Goal: Task Accomplishment & Management: Use online tool/utility

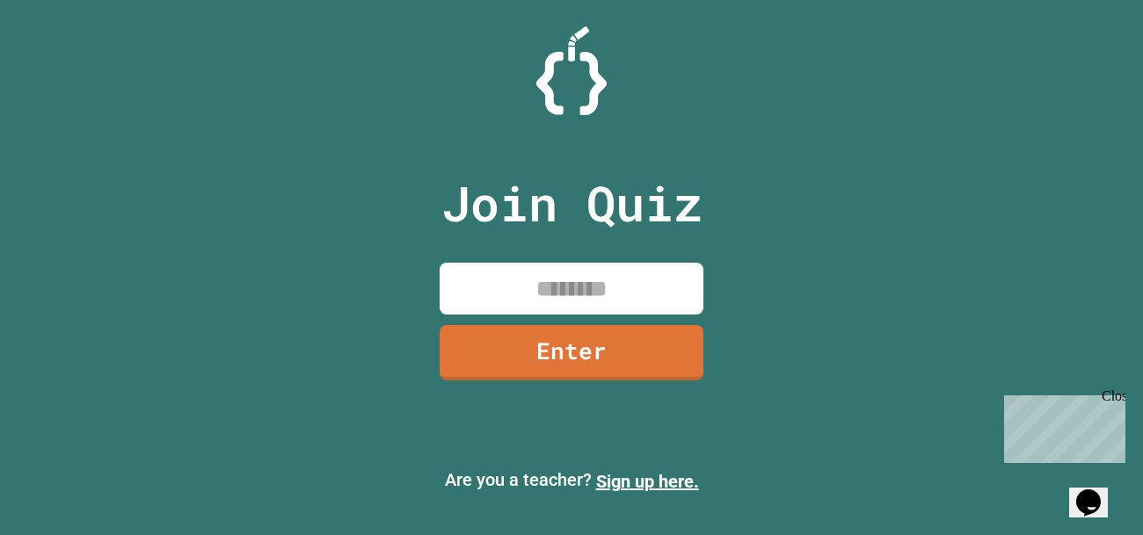
click at [595, 300] on input at bounding box center [572, 289] width 264 height 52
type input "********"
click at [573, 318] on div "Join Quiz ******** Enter" at bounding box center [572, 267] width 296 height 447
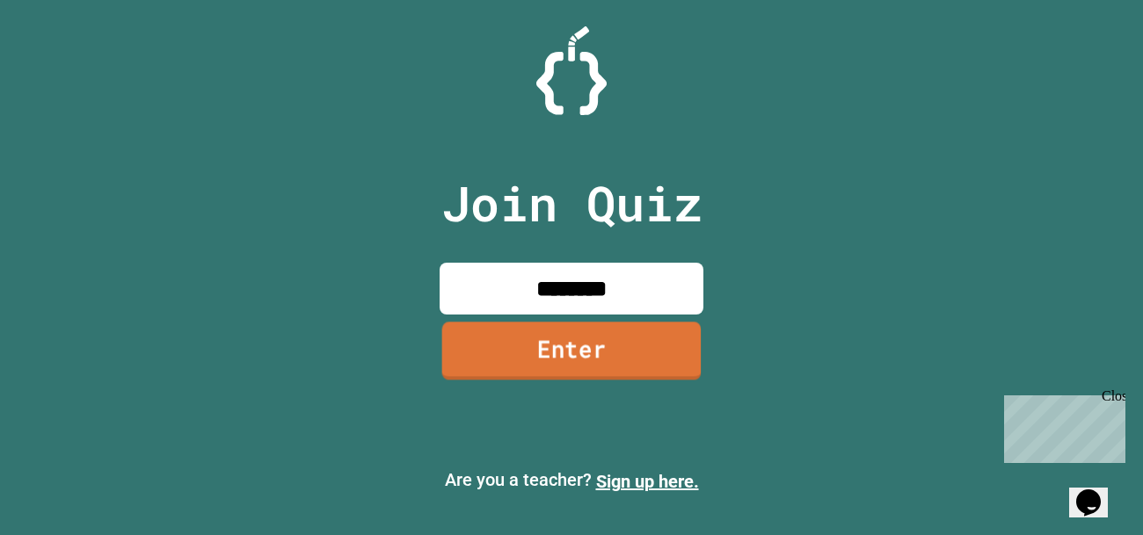
click at [584, 370] on link "Enter" at bounding box center [571, 351] width 259 height 58
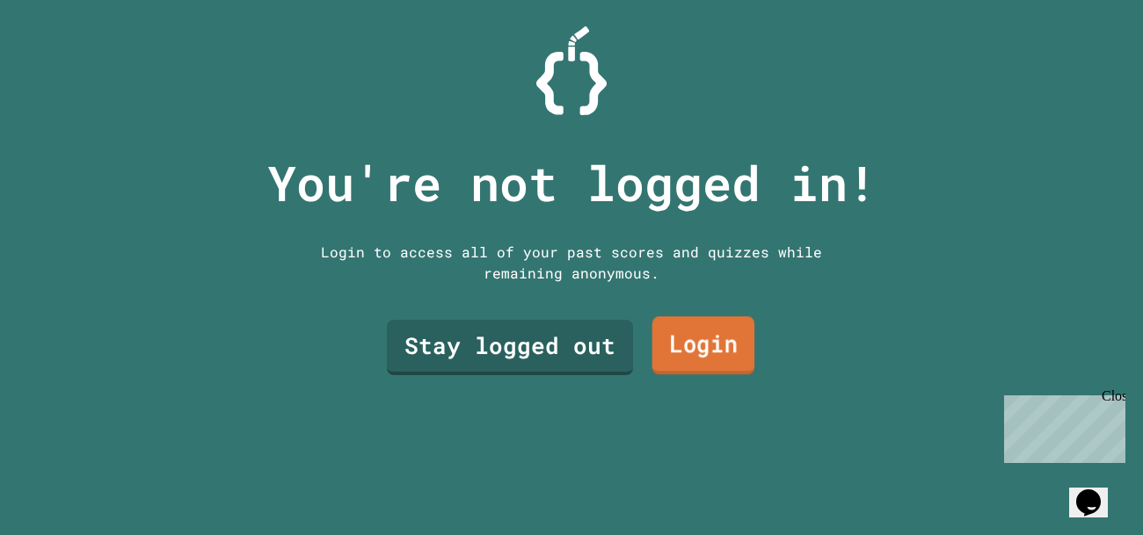
click at [695, 346] on link "Login" at bounding box center [703, 345] width 103 height 58
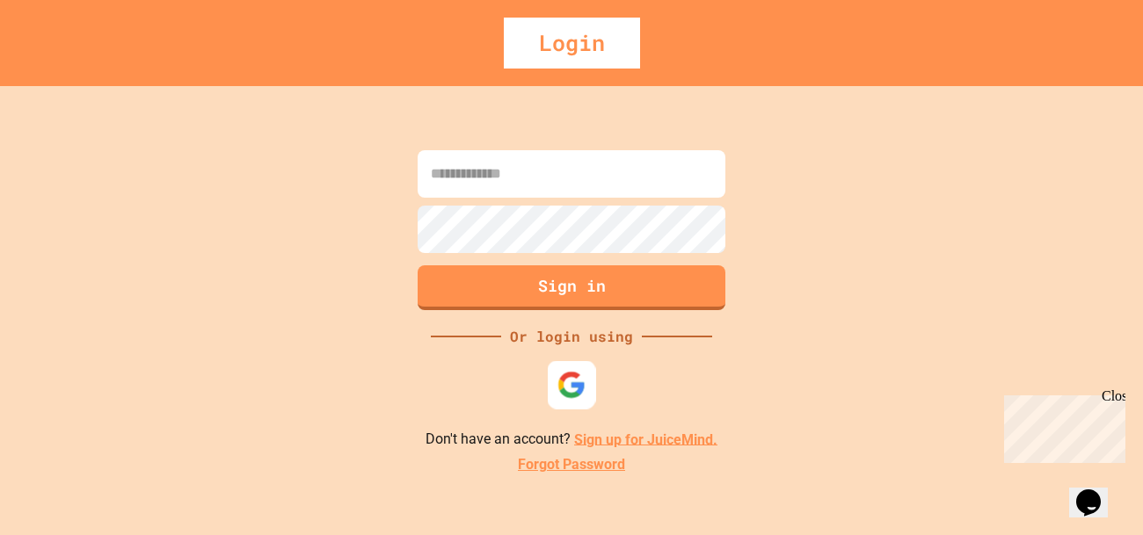
click at [590, 376] on div at bounding box center [572, 384] width 48 height 48
click at [557, 391] on img at bounding box center [571, 384] width 29 height 29
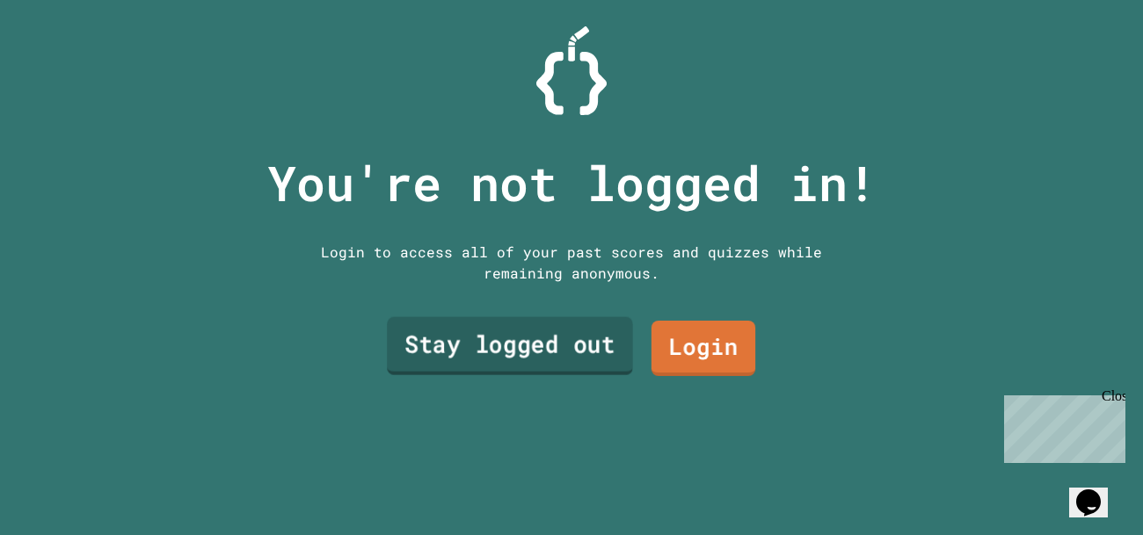
click at [595, 354] on link "Stay logged out" at bounding box center [510, 346] width 246 height 58
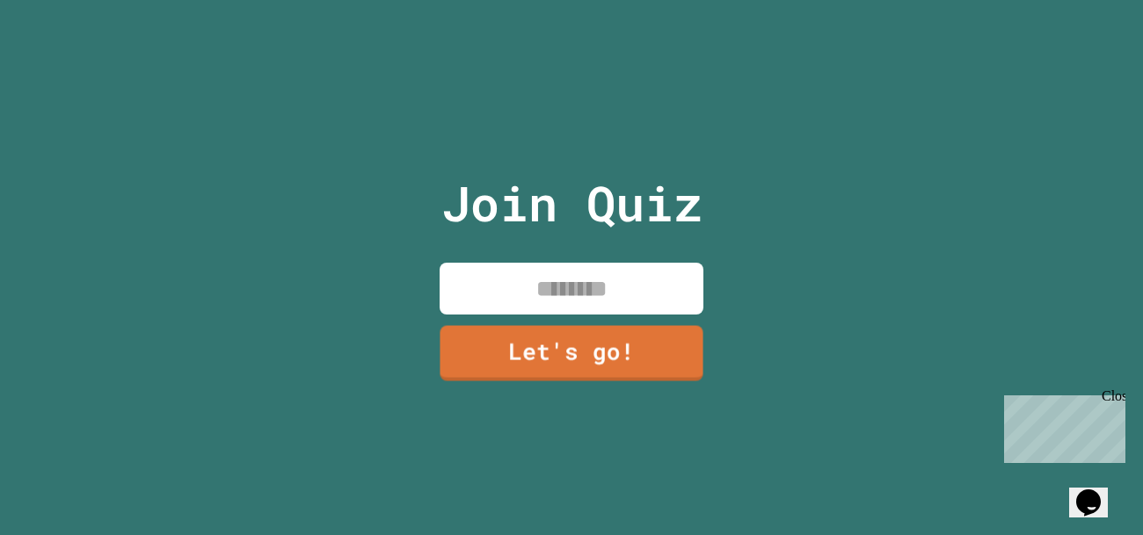
click at [622, 281] on input at bounding box center [572, 289] width 264 height 52
type input "*******"
click at [600, 376] on link "Let's go!" at bounding box center [572, 352] width 266 height 56
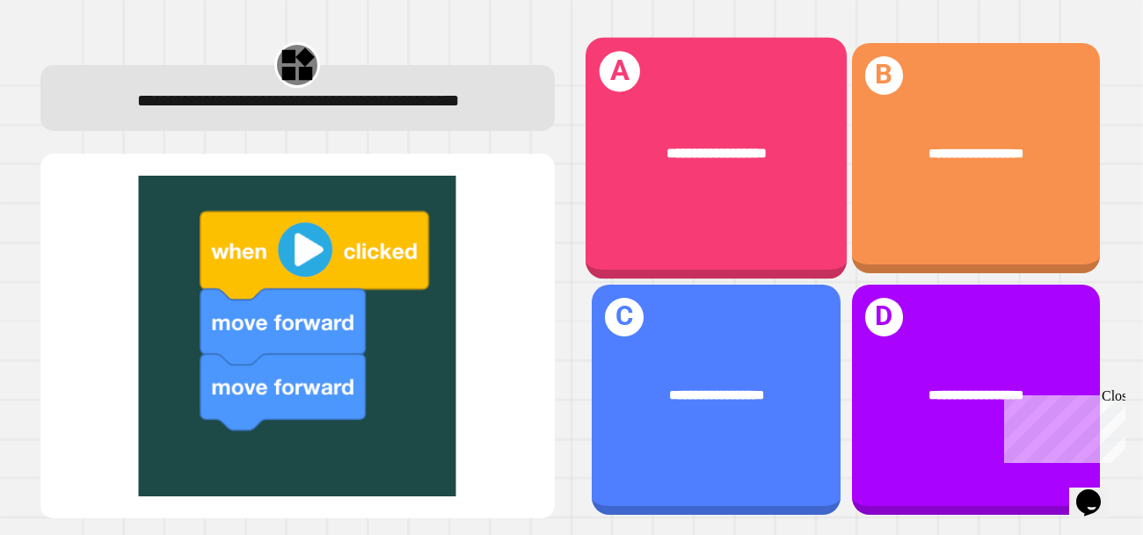
click at [748, 186] on div "**********" at bounding box center [716, 153] width 261 height 80
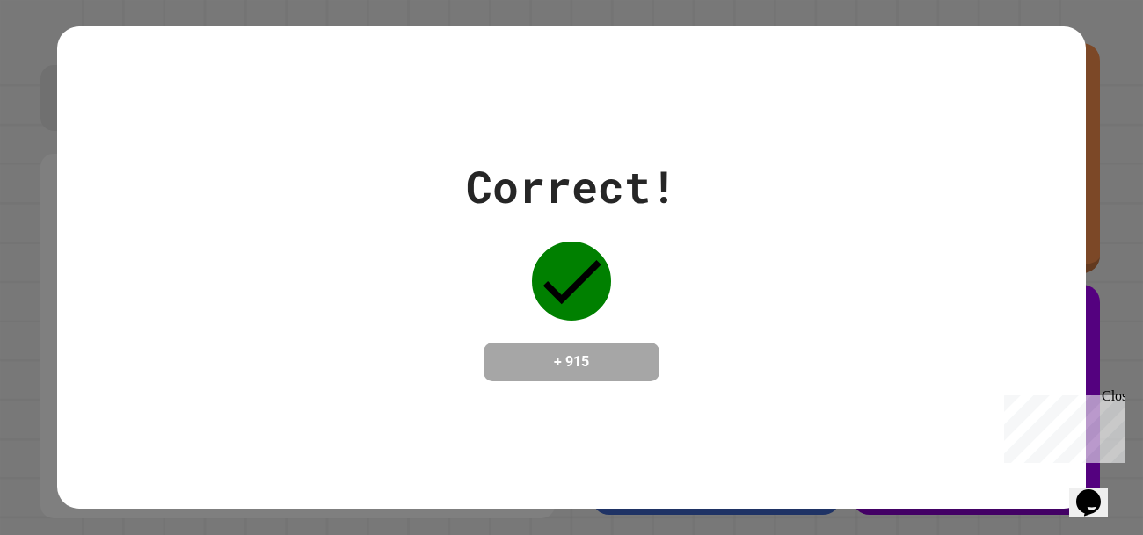
click at [1111, 400] on div "Close" at bounding box center [1113, 400] width 22 height 22
click at [770, 302] on div "Correct! + 915" at bounding box center [571, 268] width 1029 height 228
click at [640, 353] on h4 "+ 915" at bounding box center [571, 362] width 141 height 21
click at [491, 276] on div "Correct! + 915" at bounding box center [571, 268] width 211 height 228
click at [651, 303] on div "Correct! + 915" at bounding box center [571, 268] width 211 height 228
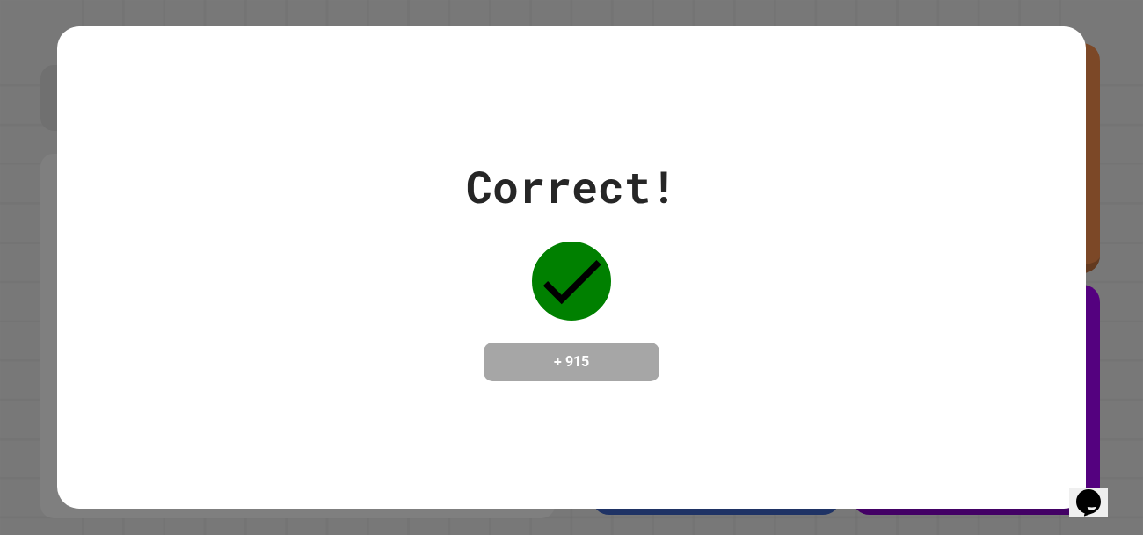
click at [651, 303] on div "Correct! + 915" at bounding box center [571, 268] width 211 height 228
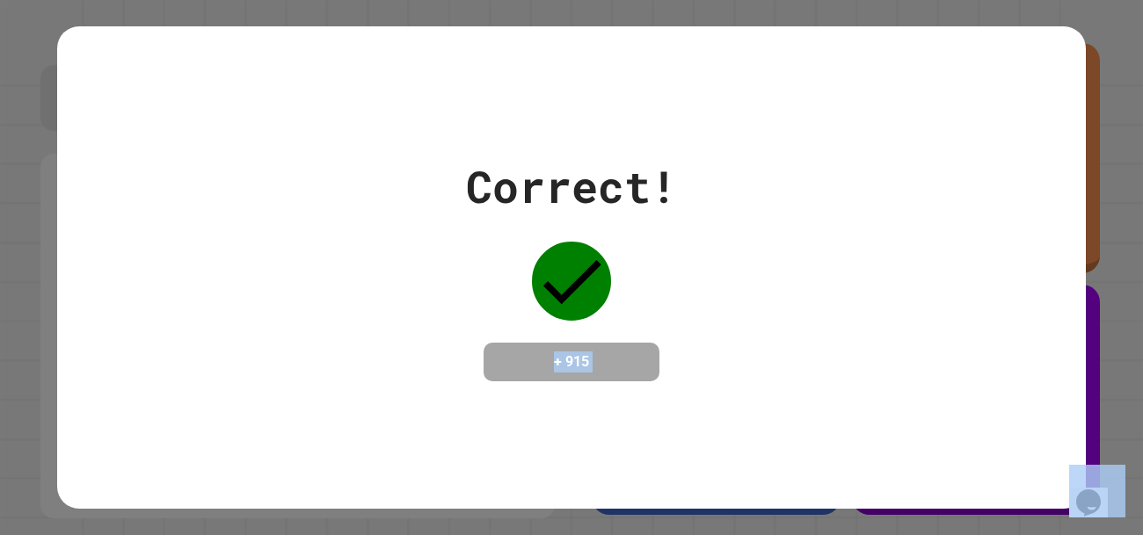
click at [651, 303] on div "Correct! + 915" at bounding box center [571, 268] width 211 height 228
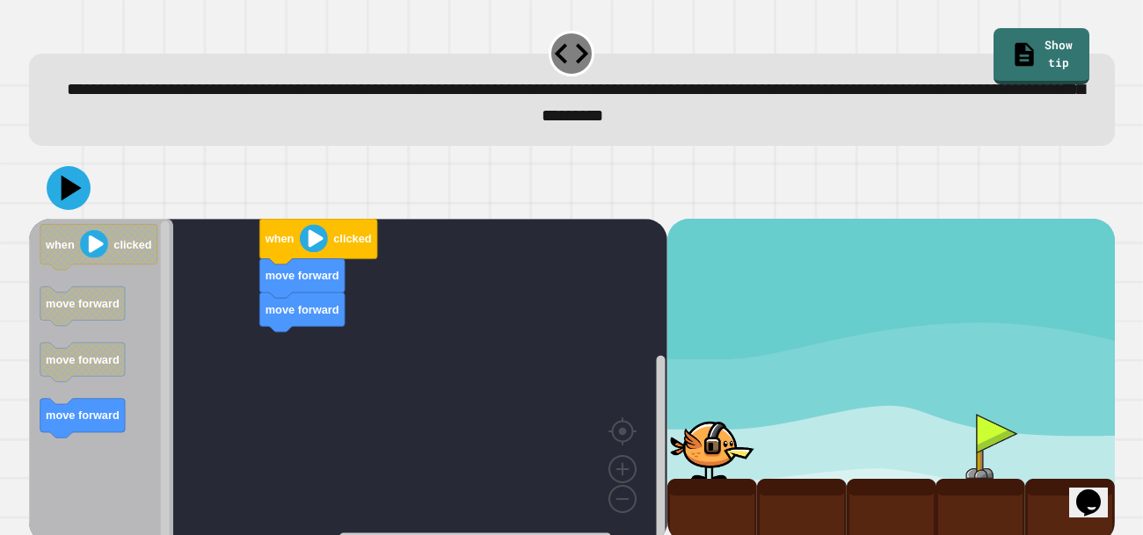
click at [211, 345] on div "move forward move forward when clicked when clicked move forward move forward m…" at bounding box center [348, 381] width 638 height 325
click at [310, 238] on image "Blockly Workspace" at bounding box center [313, 238] width 28 height 28
click at [288, 305] on div "move forward move forward when clicked when clicked move forward move forward m…" at bounding box center [348, 381] width 638 height 325
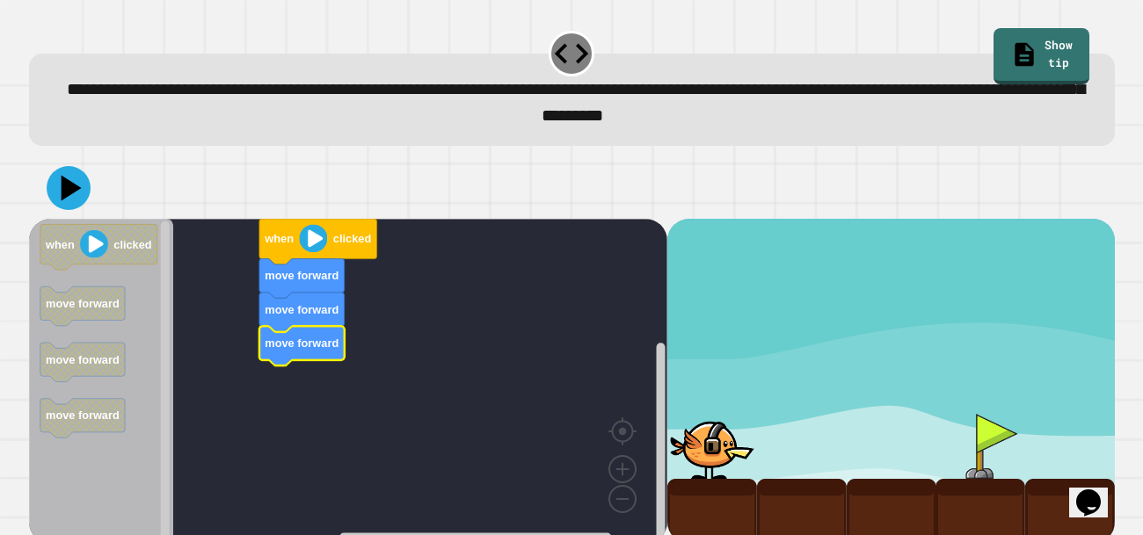
click at [316, 249] on image "Blockly Workspace" at bounding box center [313, 238] width 28 height 28
click at [314, 241] on image "Blockly Workspace" at bounding box center [313, 238] width 28 height 28
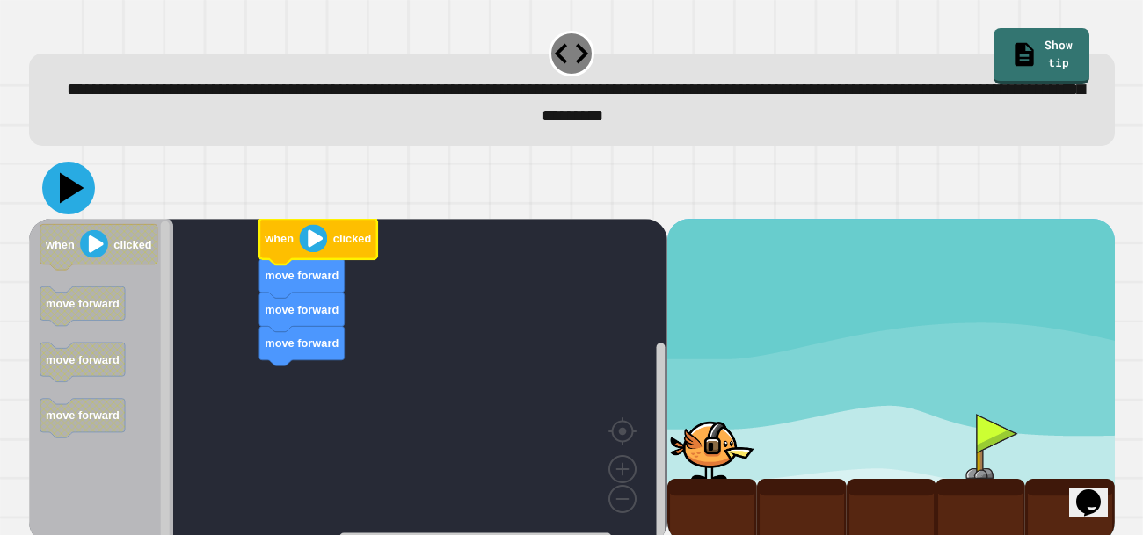
click at [60, 197] on icon at bounding box center [68, 188] width 53 height 53
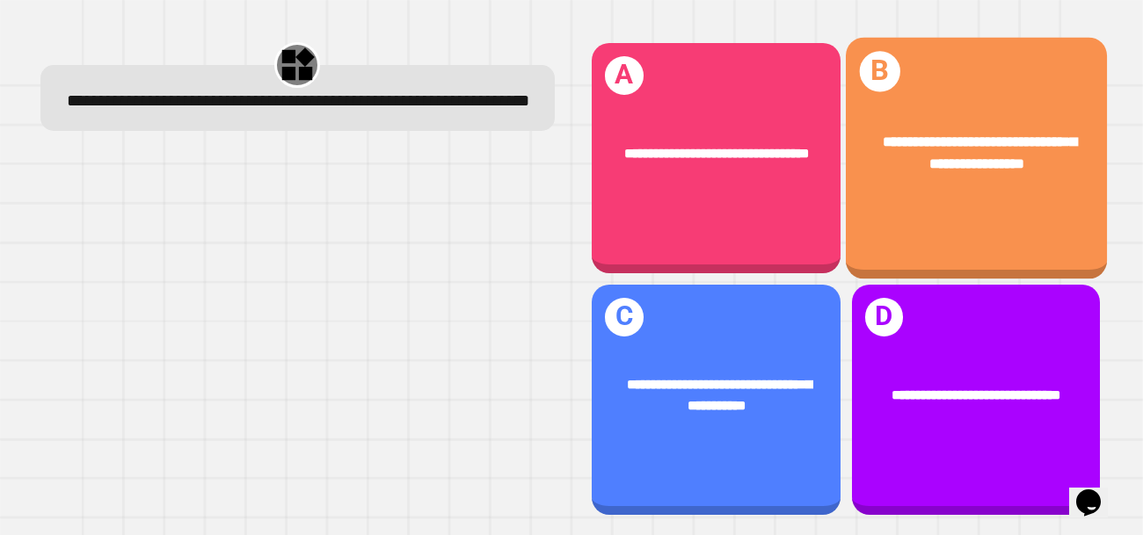
click at [1002, 89] on div "**********" at bounding box center [975, 158] width 261 height 242
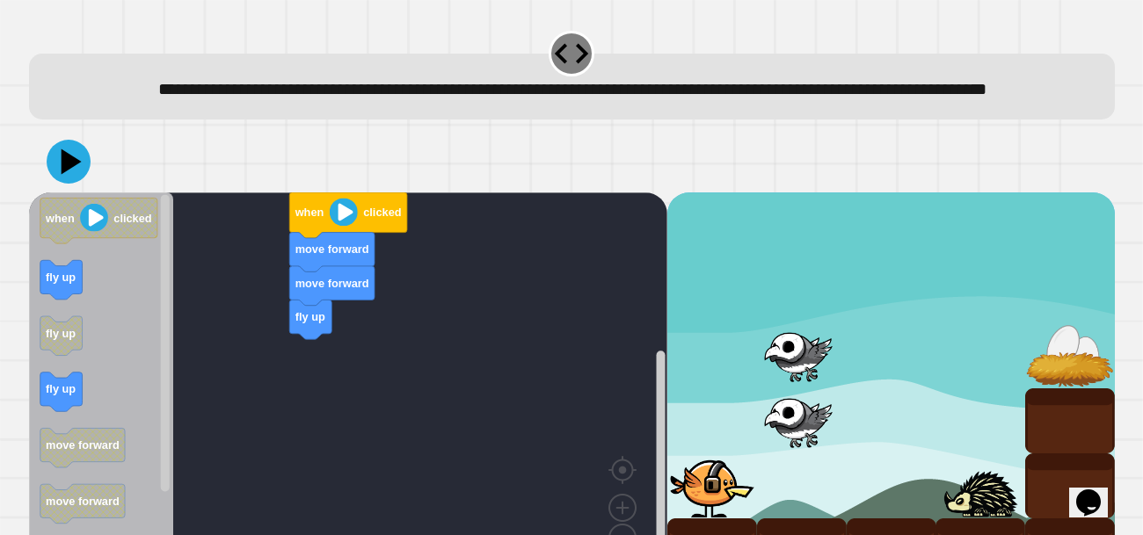
scroll to position [82, 0]
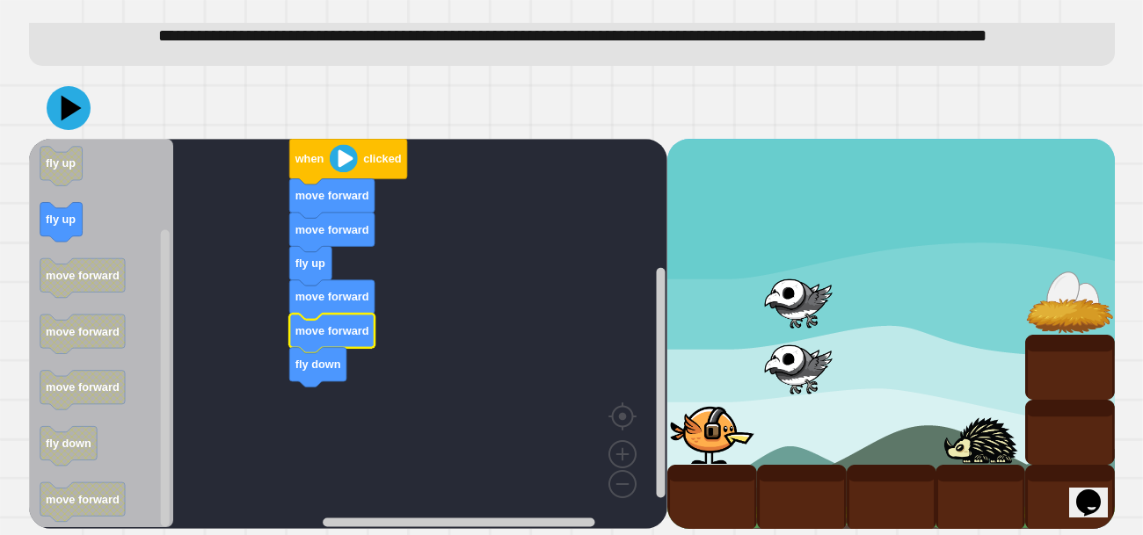
click at [338, 160] on image "Blockly Workspace" at bounding box center [343, 159] width 28 height 28
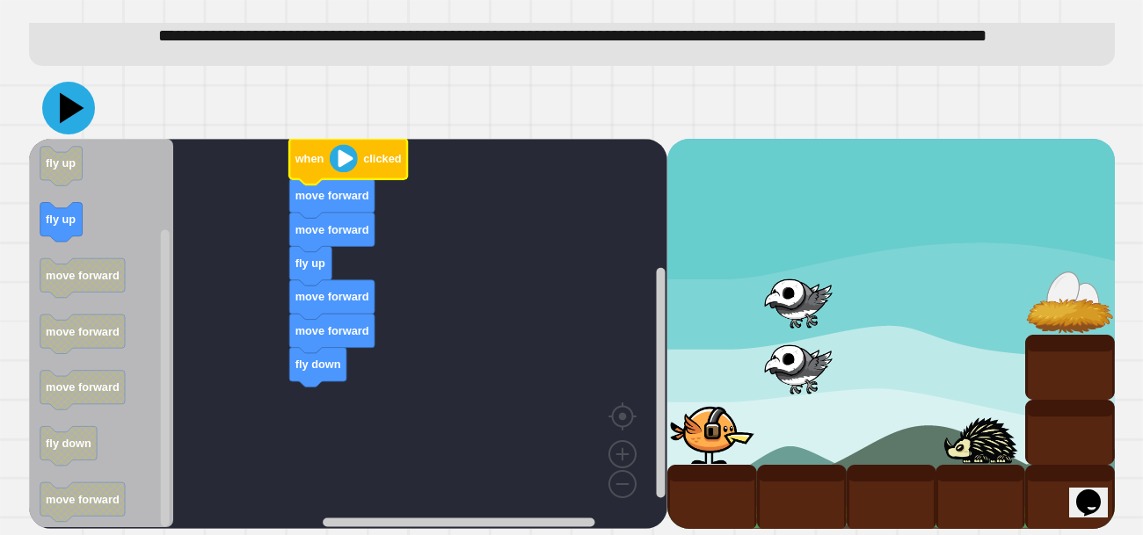
click at [63, 105] on icon at bounding box center [72, 108] width 25 height 31
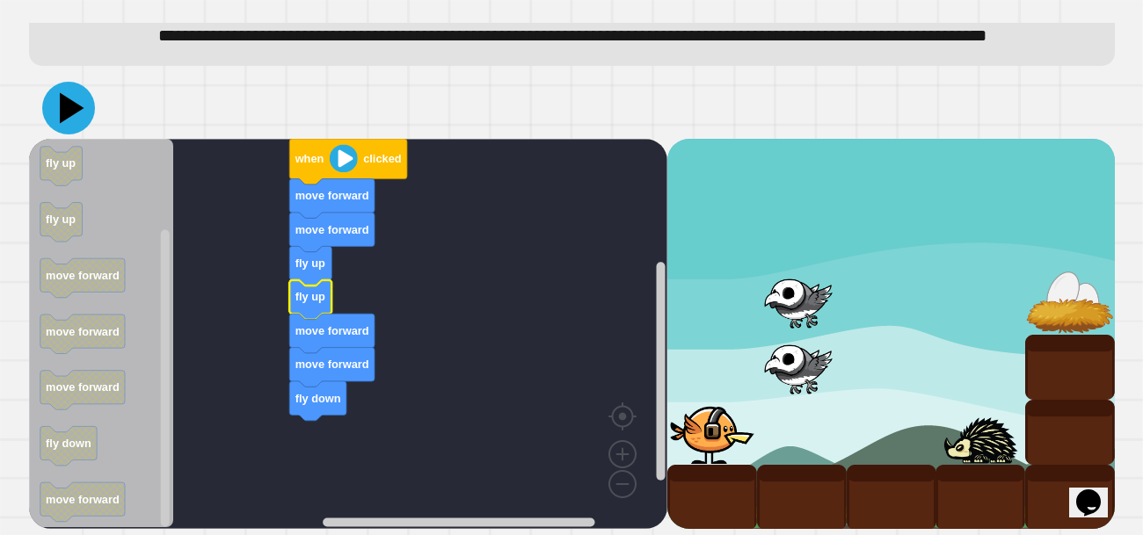
click at [73, 120] on icon at bounding box center [68, 108] width 53 height 53
click at [507, 241] on rect "Blockly Workspace" at bounding box center [348, 334] width 638 height 390
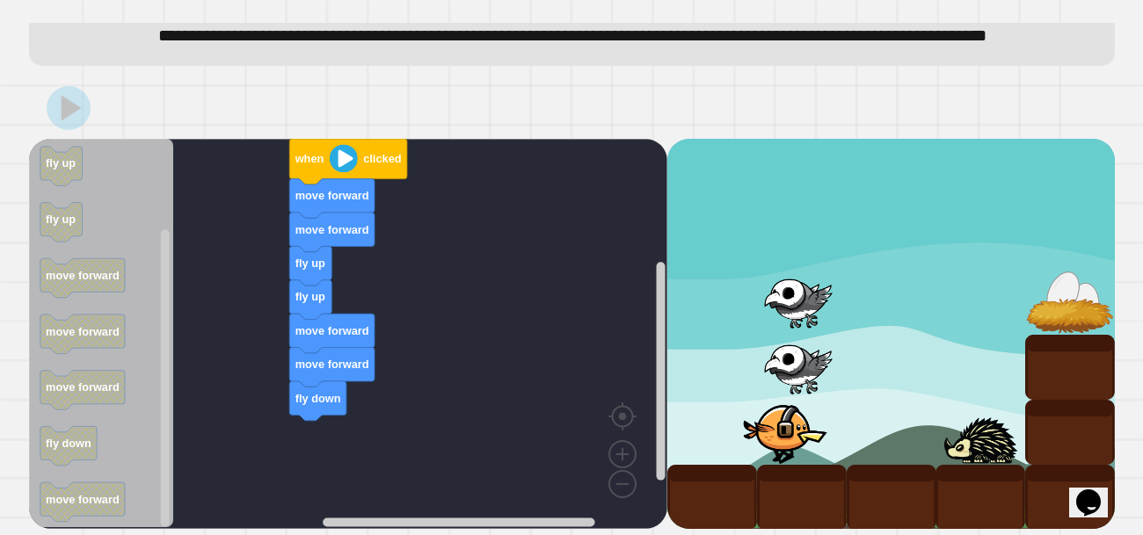
click at [516, 378] on rect "Blockly Workspace" at bounding box center [348, 334] width 638 height 390
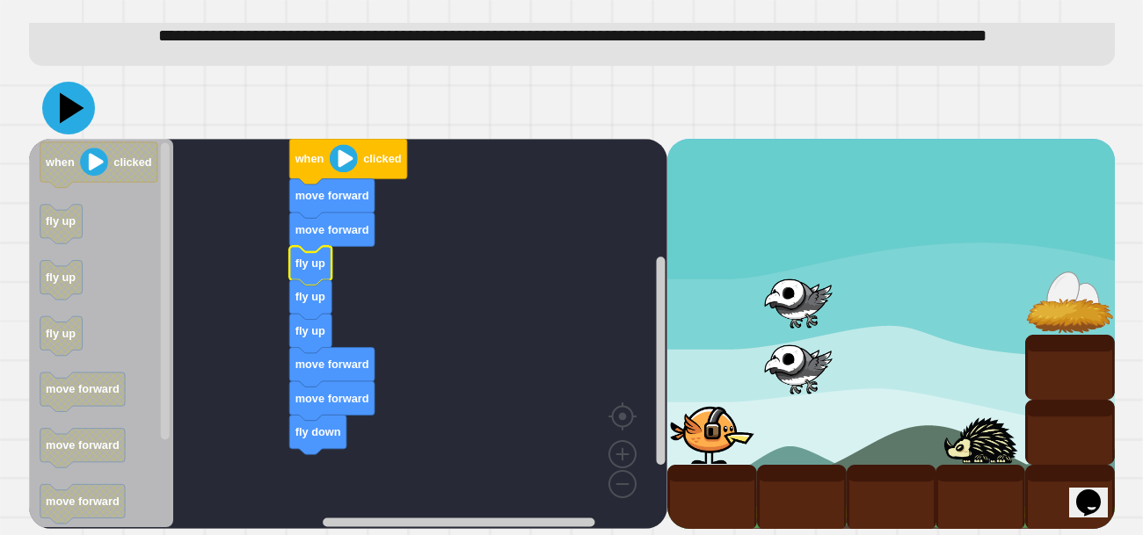
click at [72, 111] on icon at bounding box center [72, 108] width 25 height 31
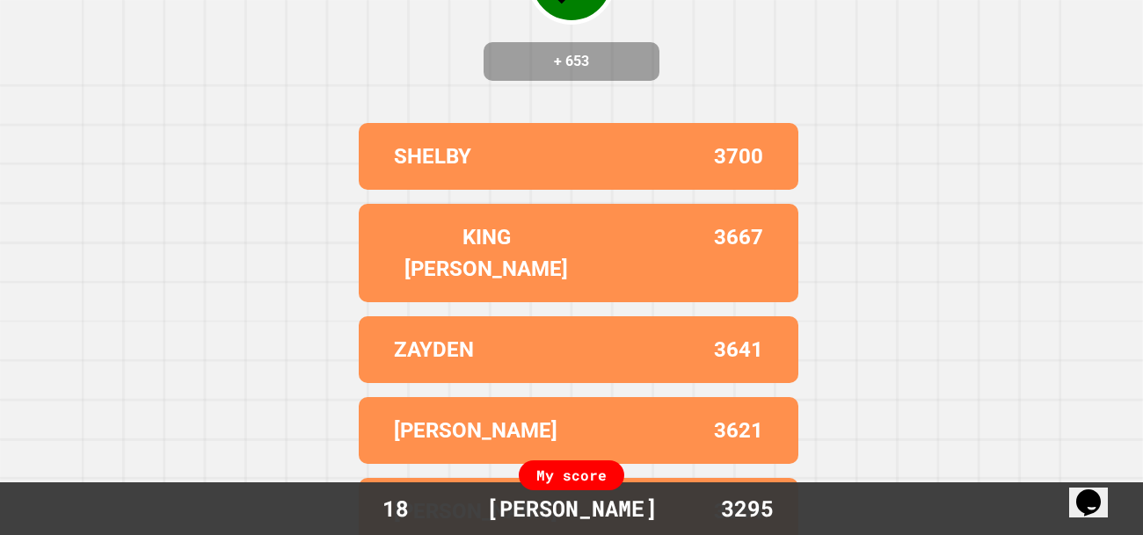
scroll to position [0, 0]
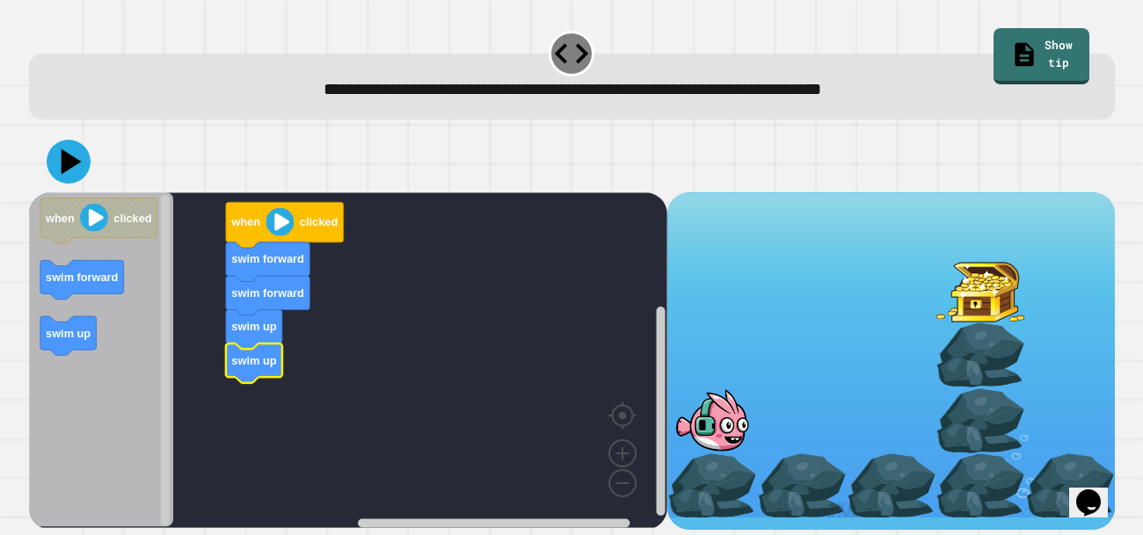
click at [26, 342] on div "when clicked swim forward swim forward swim up swim up when clicked swim forwar…" at bounding box center [571, 331] width 1097 height 410
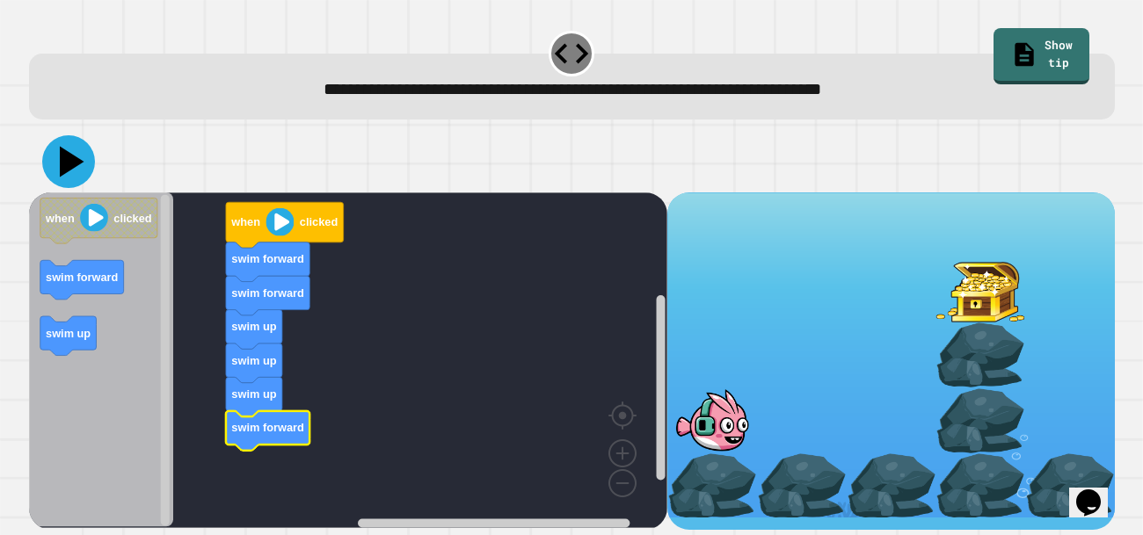
click at [59, 181] on icon at bounding box center [68, 161] width 53 height 53
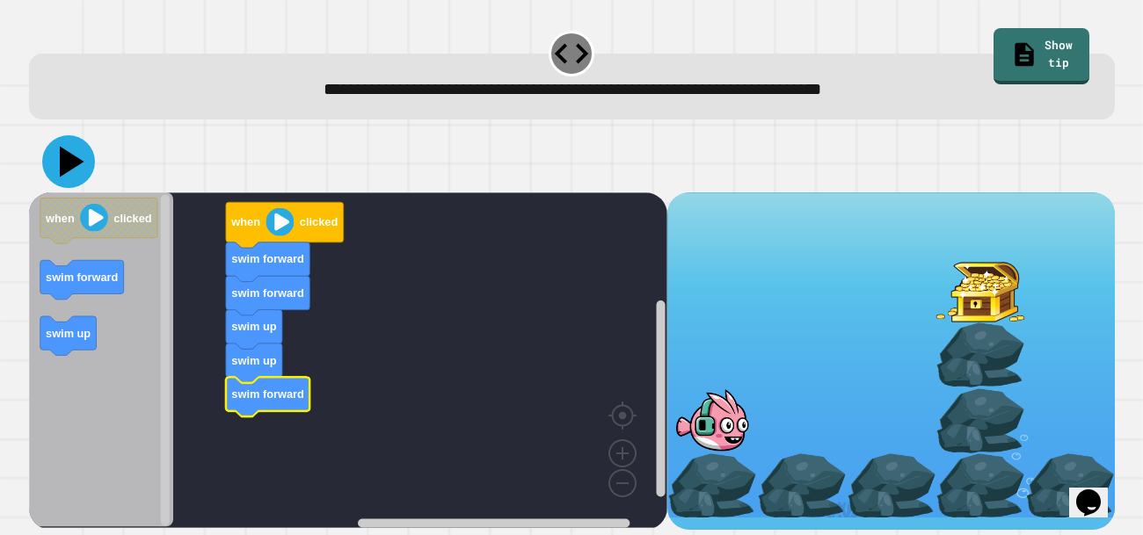
click at [72, 156] on icon at bounding box center [68, 161] width 53 height 53
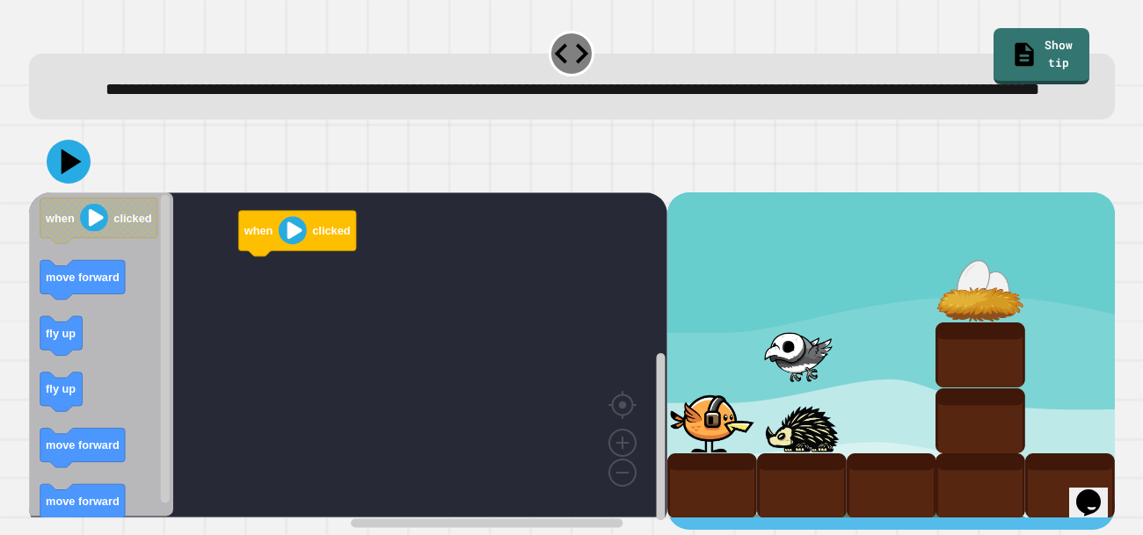
scroll to position [17, 0]
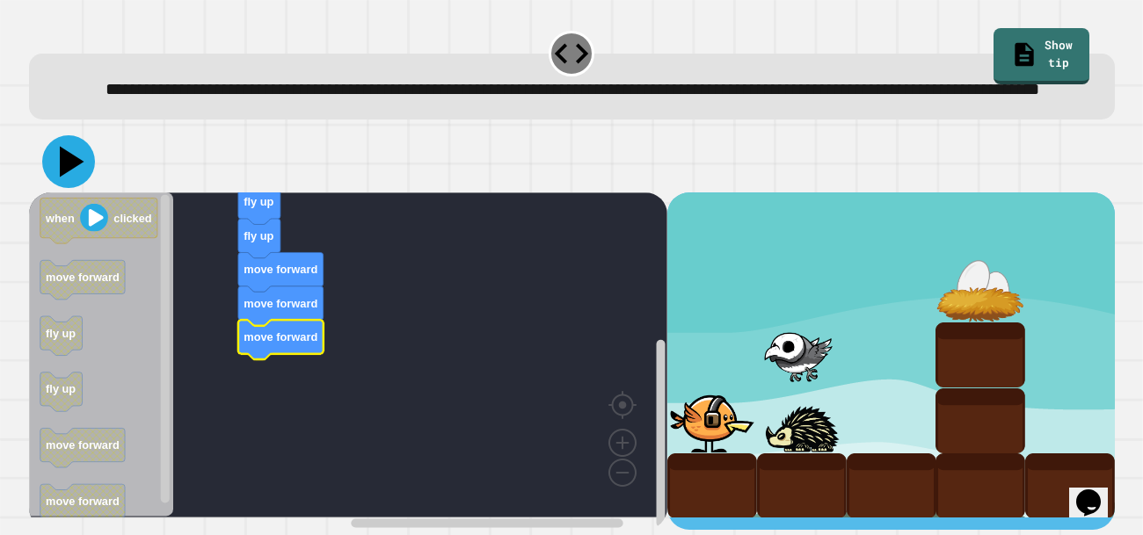
click at [73, 171] on icon at bounding box center [72, 162] width 25 height 31
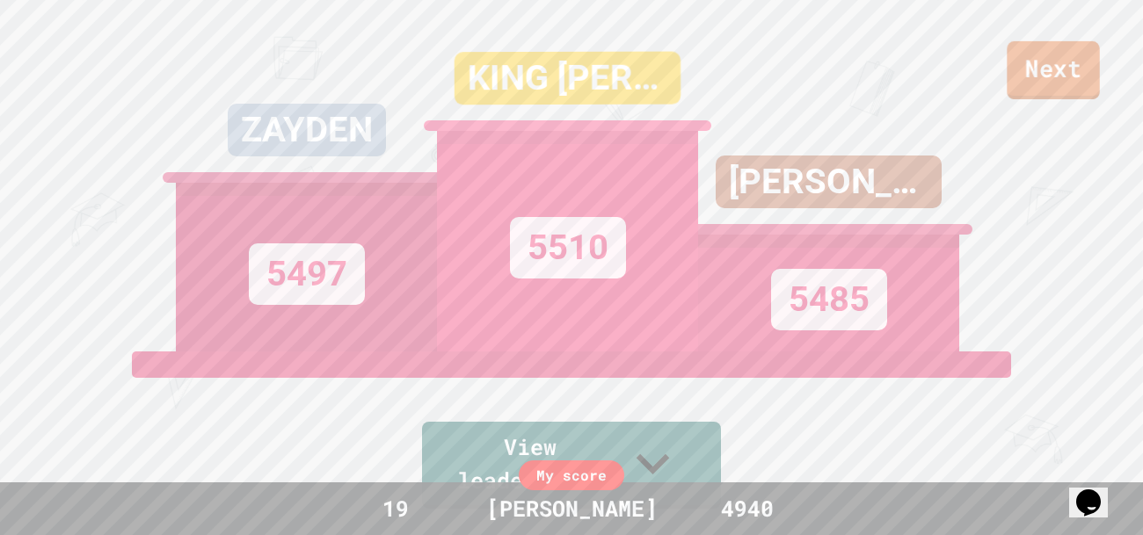
click at [1036, 96] on link "Next" at bounding box center [1053, 70] width 92 height 58
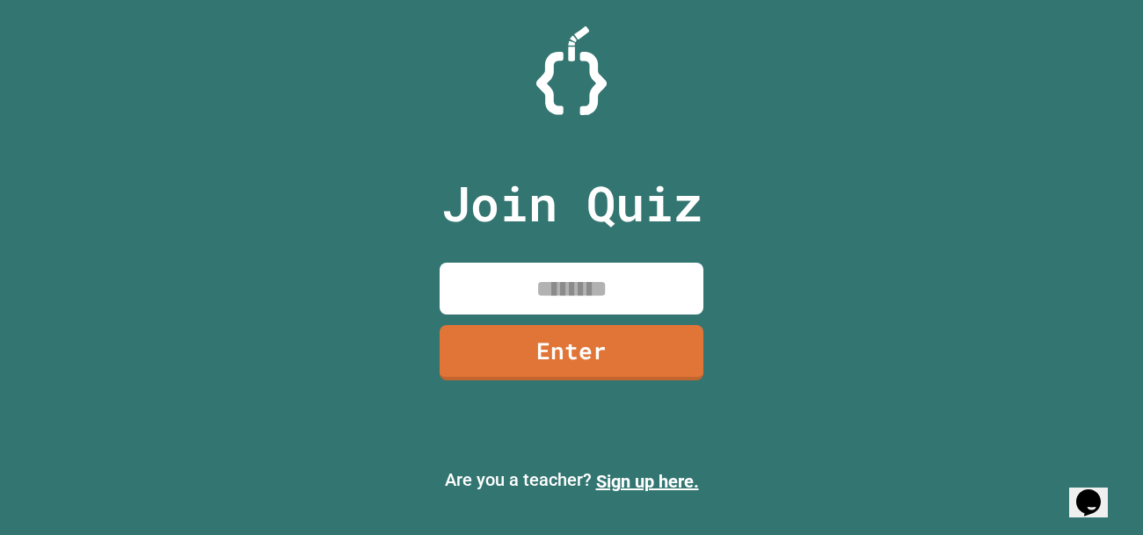
click at [532, 265] on input at bounding box center [572, 289] width 264 height 52
type input "********"
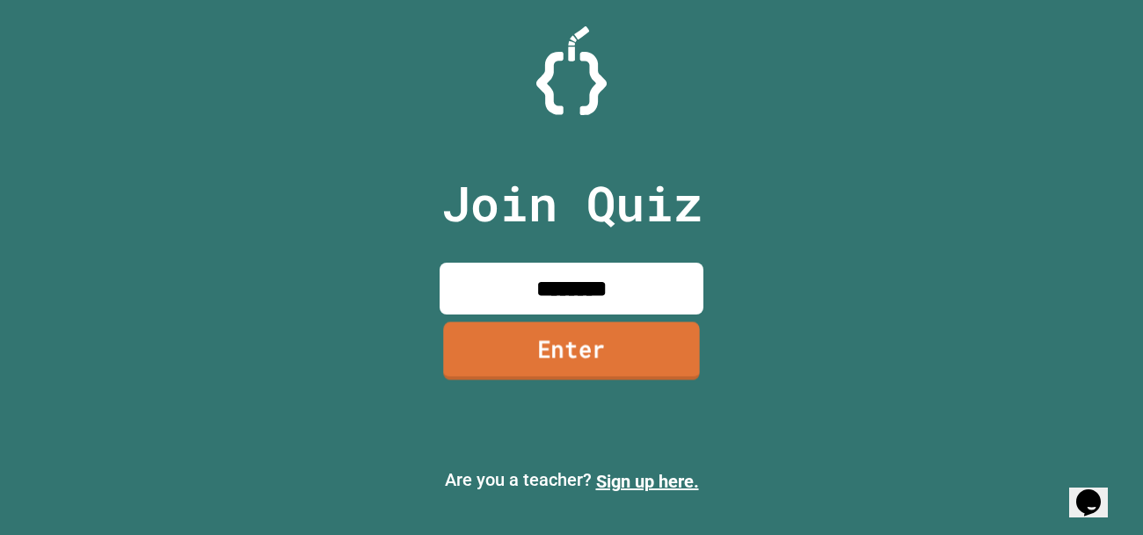
click at [525, 379] on link "Enter" at bounding box center [571, 351] width 256 height 58
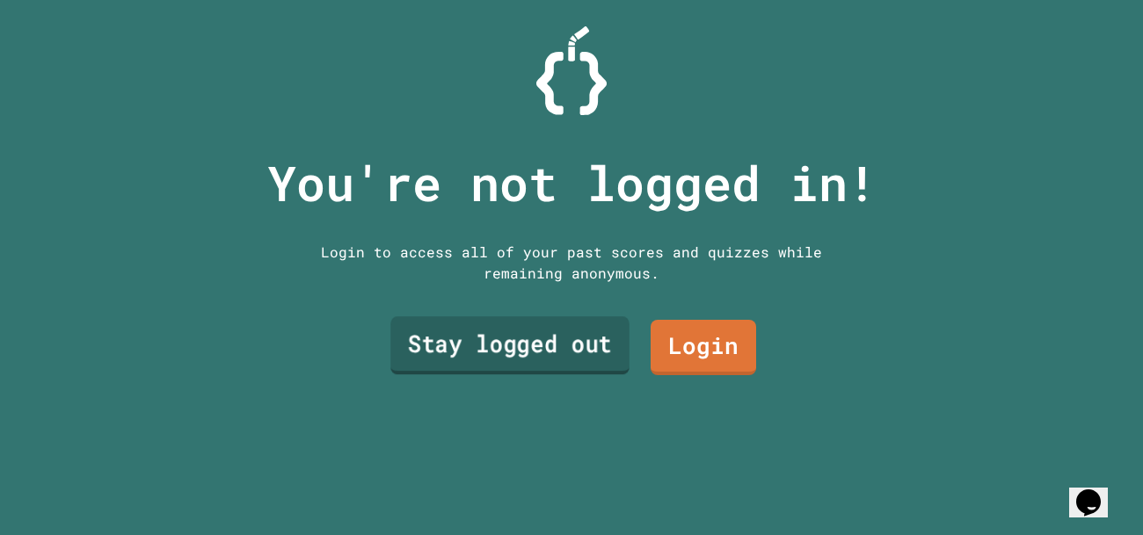
click at [517, 365] on link "Stay logged out" at bounding box center [509, 345] width 239 height 58
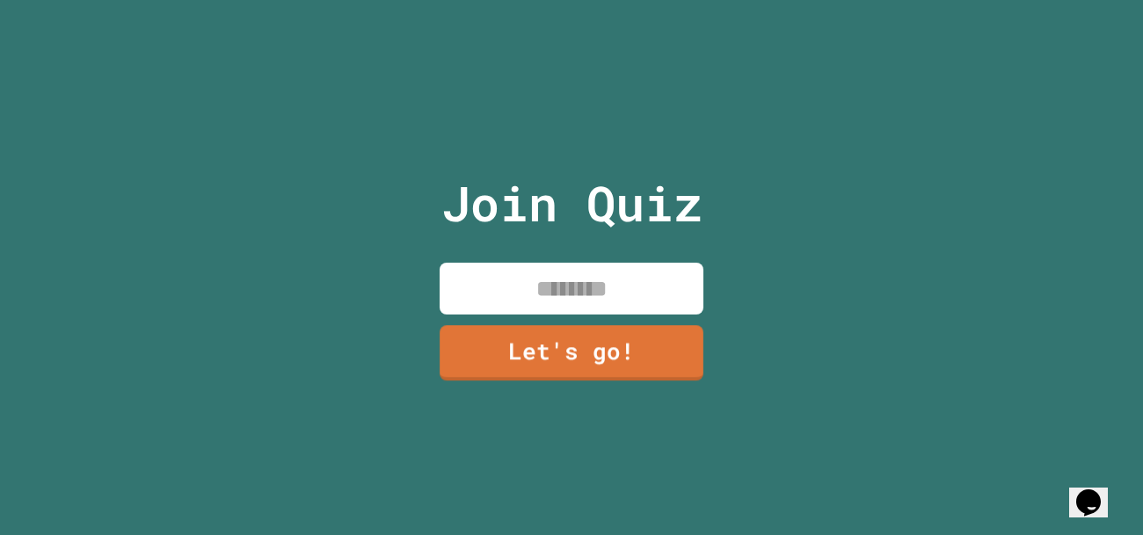
click at [523, 283] on input at bounding box center [572, 289] width 264 height 52
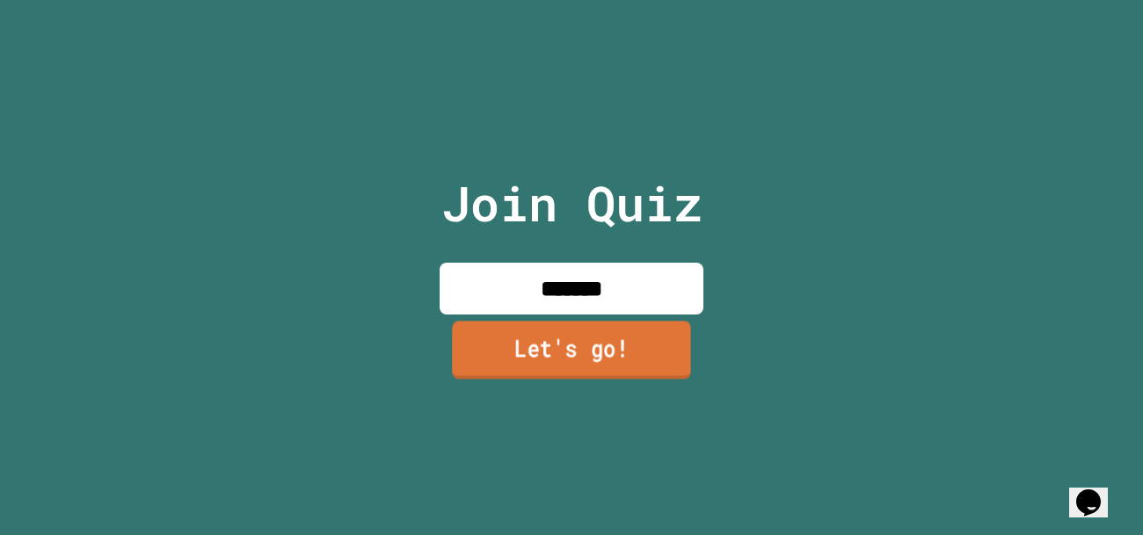
type input "*******"
click at [579, 337] on link "Let's go!" at bounding box center [571, 350] width 239 height 58
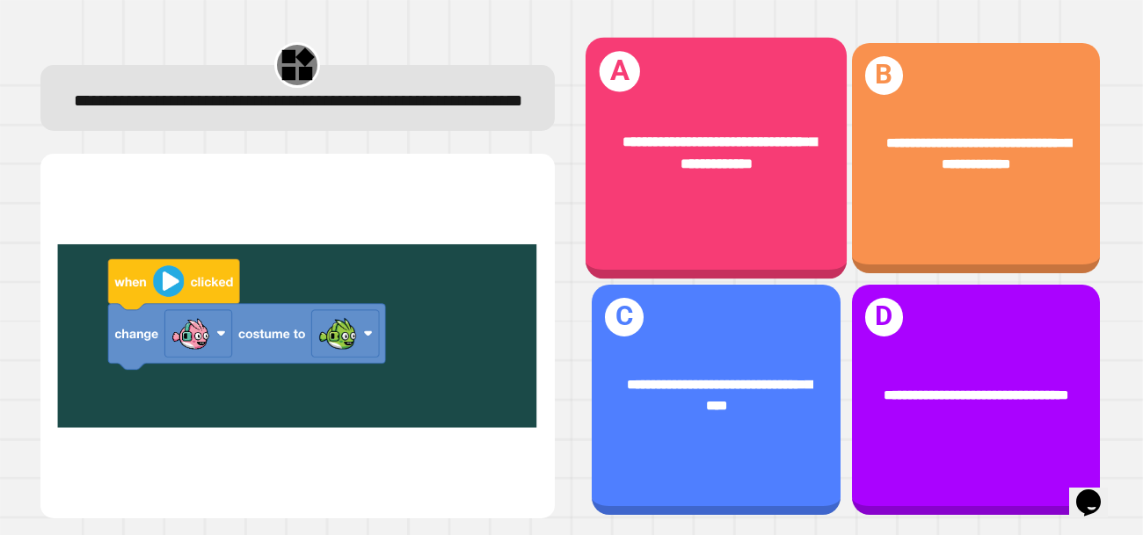
click at [648, 223] on div "**********" at bounding box center [716, 158] width 261 height 242
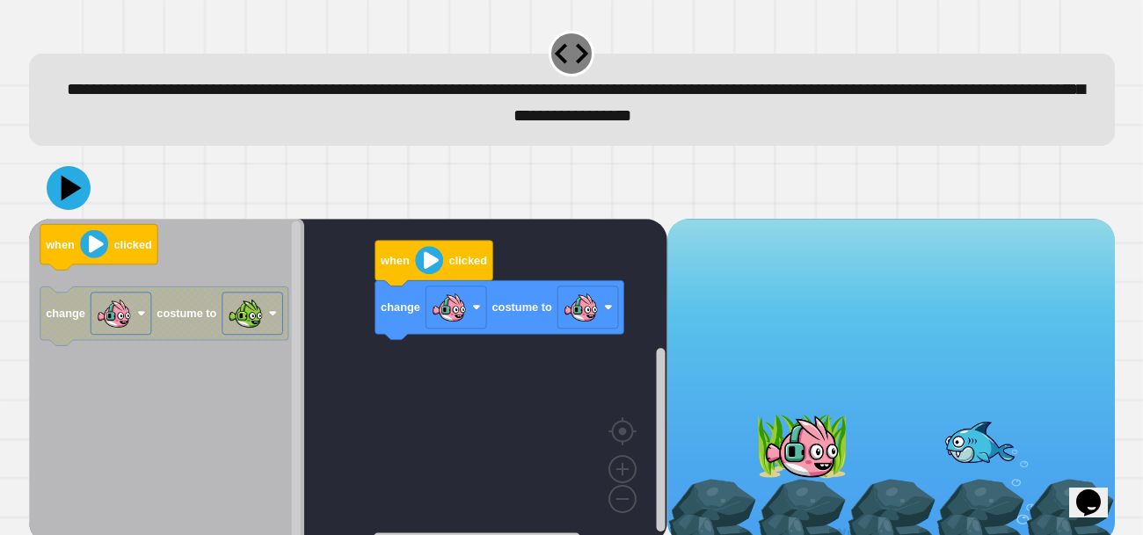
scroll to position [17, 0]
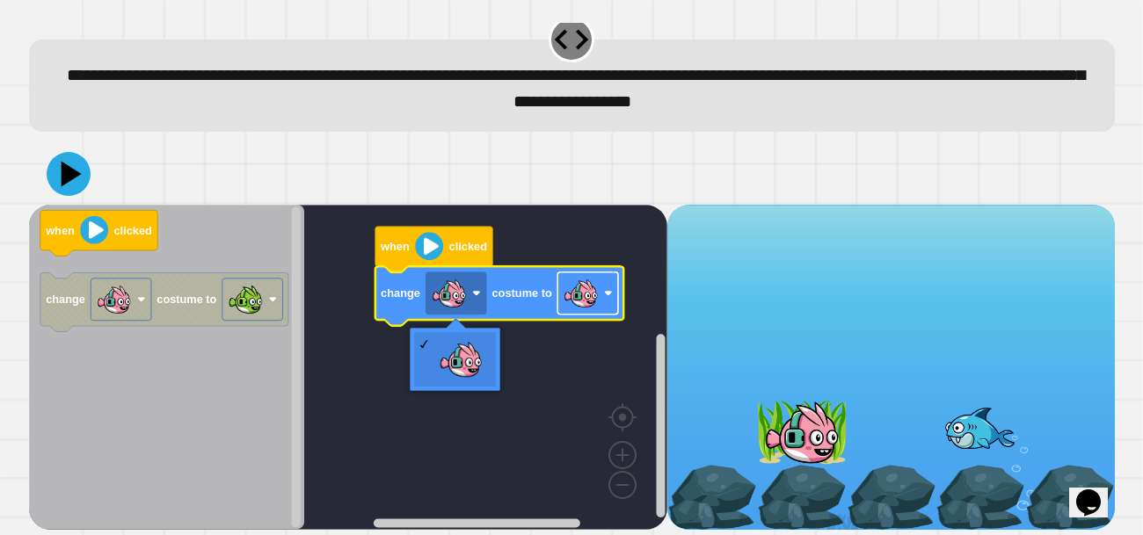
click at [586, 296] on image "Blockly Workspace" at bounding box center [580, 293] width 35 height 35
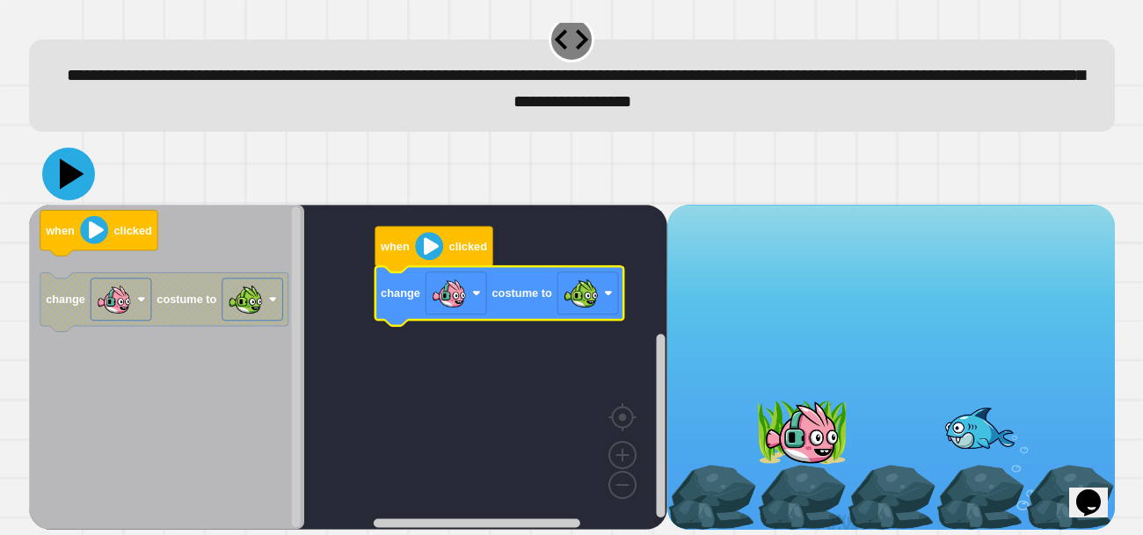
click at [73, 169] on icon at bounding box center [68, 174] width 53 height 53
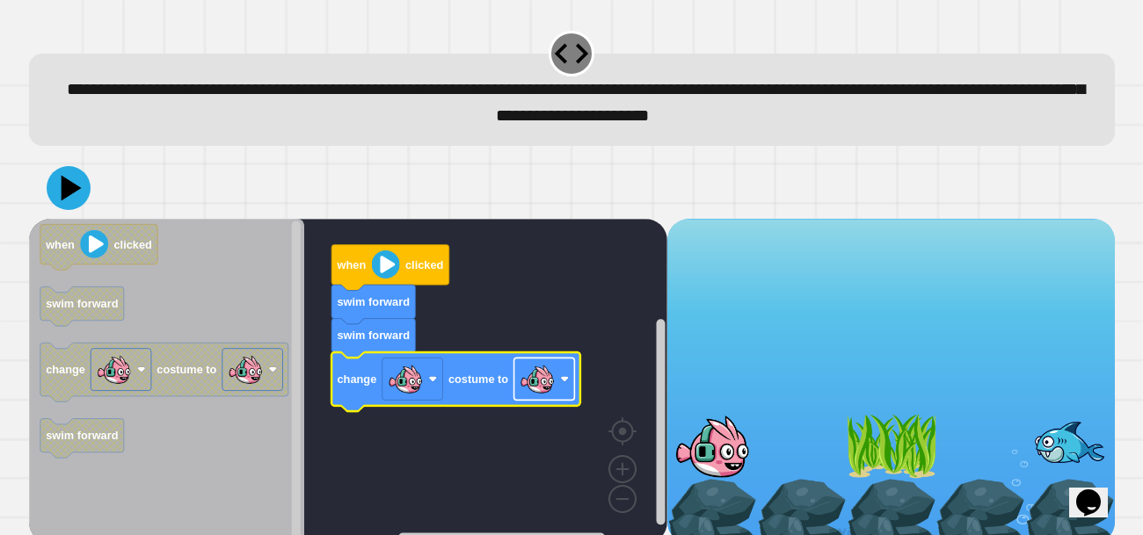
click at [522, 393] on image "Blockly Workspace" at bounding box center [536, 378] width 35 height 35
click at [80, 186] on icon at bounding box center [68, 188] width 53 height 53
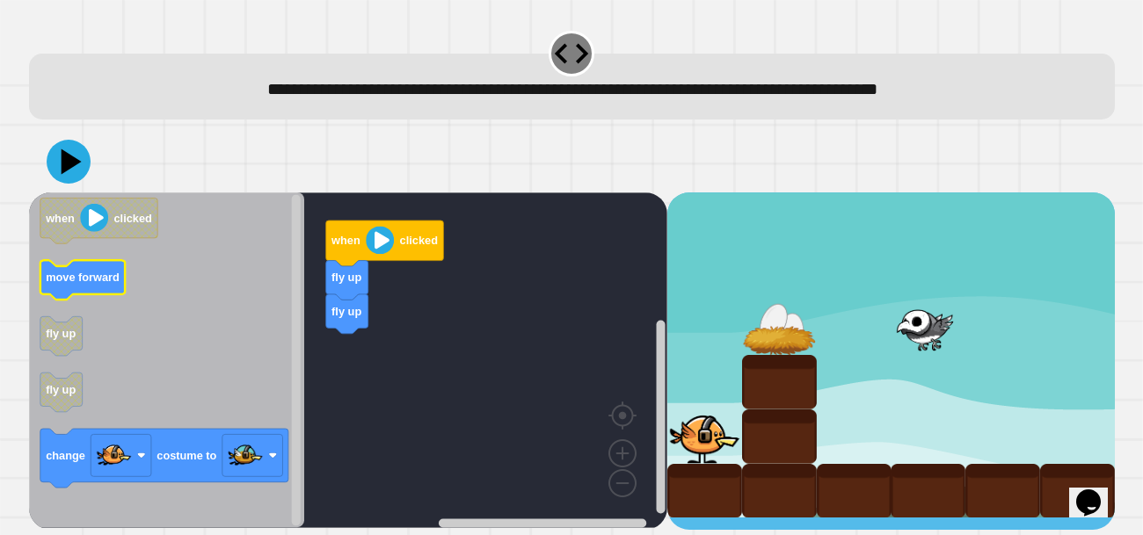
click at [106, 297] on rect "Blockly Workspace" at bounding box center [82, 281] width 85 height 40
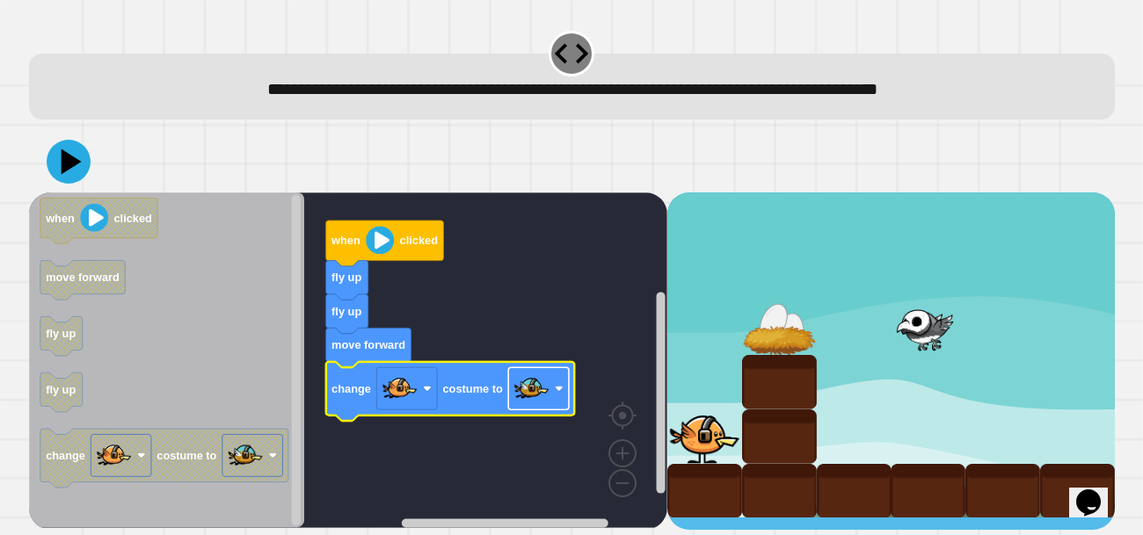
click at [528, 368] on rect "Blockly Workspace" at bounding box center [538, 389] width 61 height 42
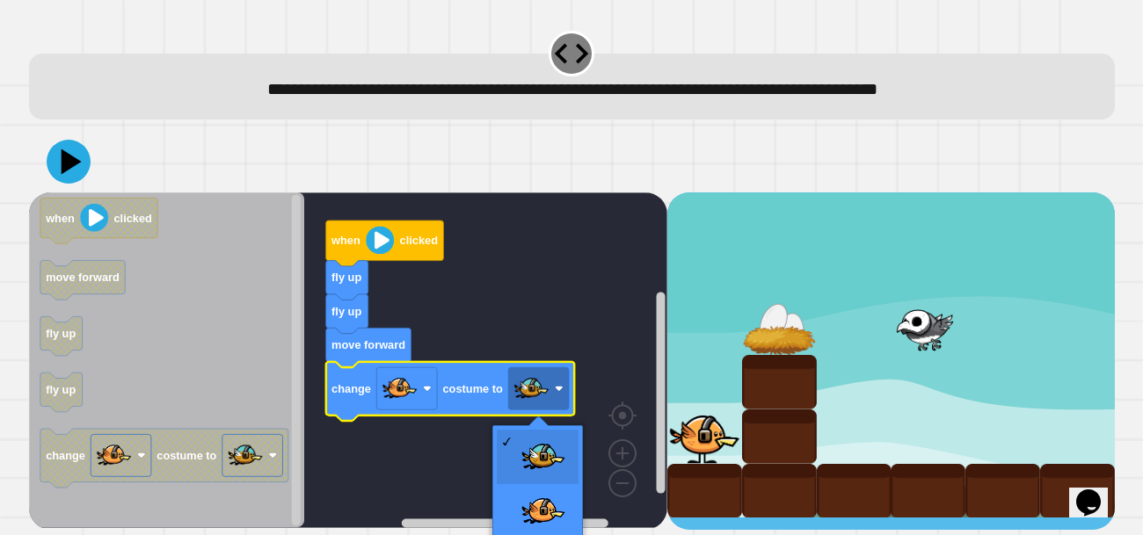
click at [558, 273] on rect "Blockly Workspace" at bounding box center [348, 361] width 638 height 336
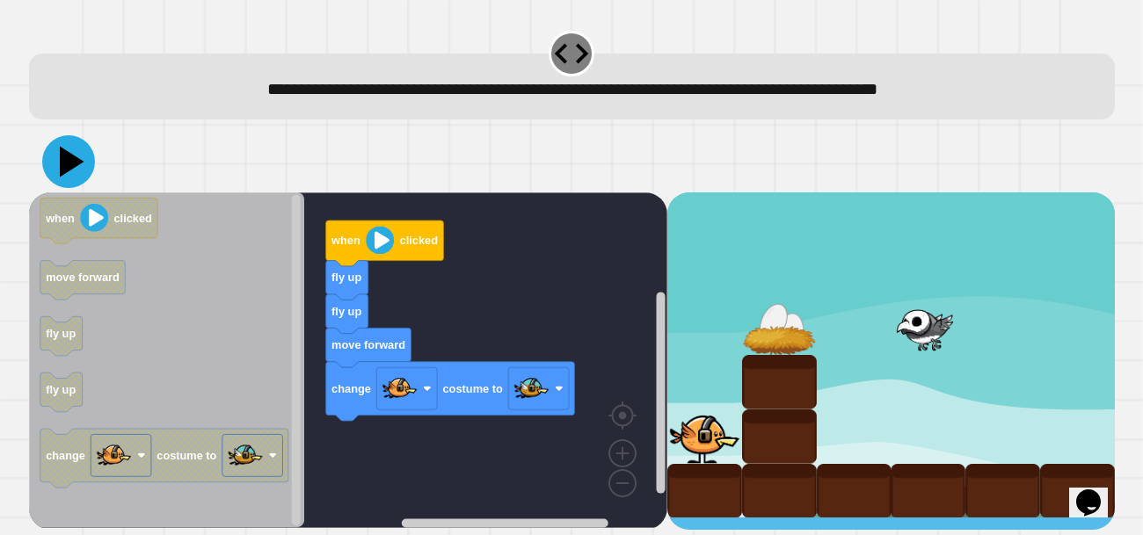
click at [54, 169] on icon at bounding box center [68, 161] width 53 height 53
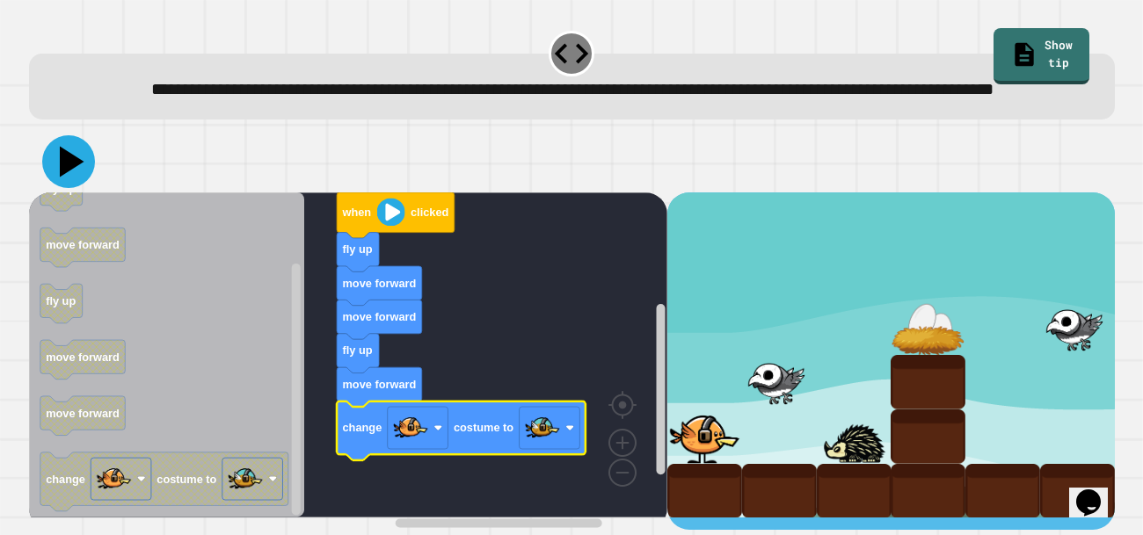
click at [74, 171] on icon at bounding box center [68, 161] width 53 height 53
click at [83, 188] on icon at bounding box center [68, 161] width 53 height 53
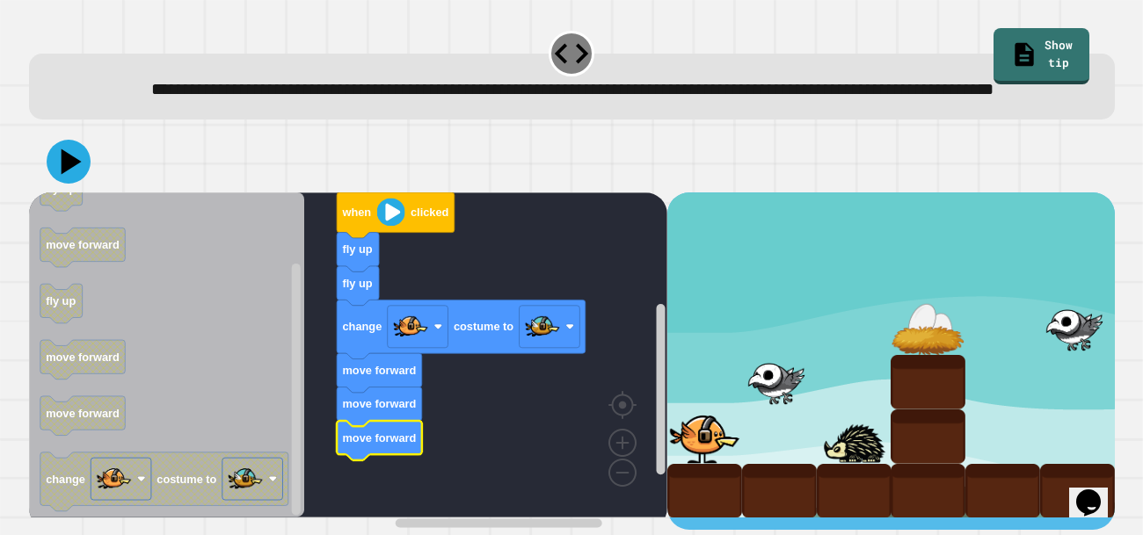
click at [382, 461] on icon "Blockly Workspace" at bounding box center [379, 441] width 85 height 40
click at [70, 188] on icon at bounding box center [68, 161] width 53 height 53
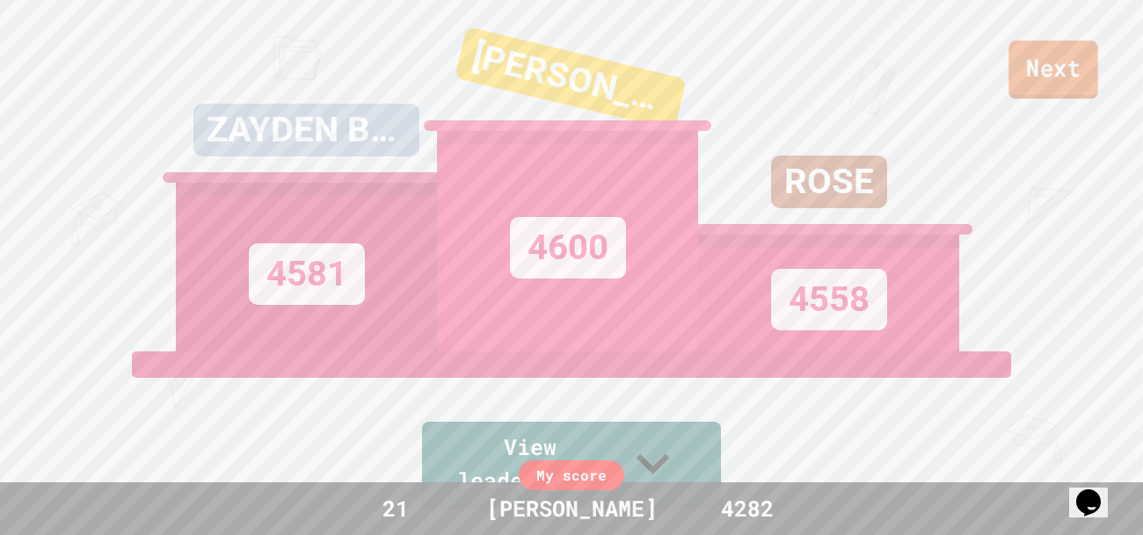
click at [1051, 82] on link "Next" at bounding box center [1053, 69] width 90 height 58
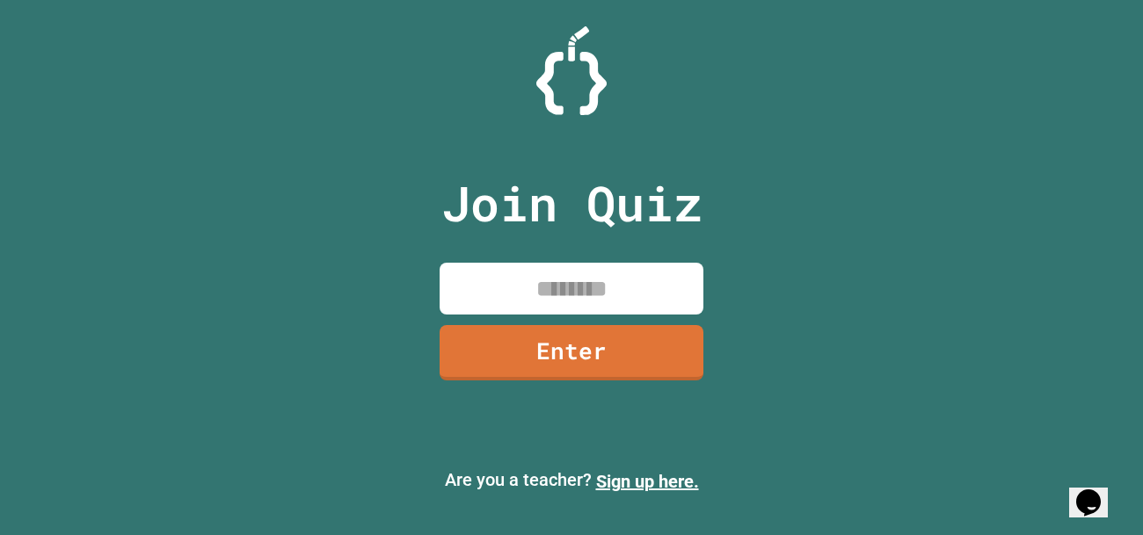
click at [576, 281] on input at bounding box center [572, 289] width 264 height 52
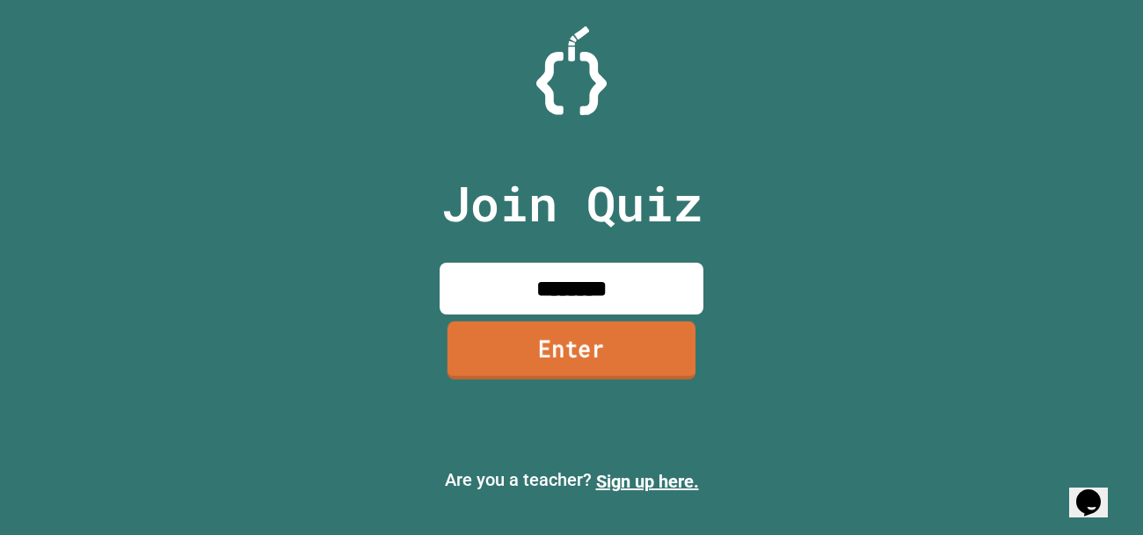
type input "********"
click at [599, 351] on link "Enter" at bounding box center [571, 351] width 248 height 58
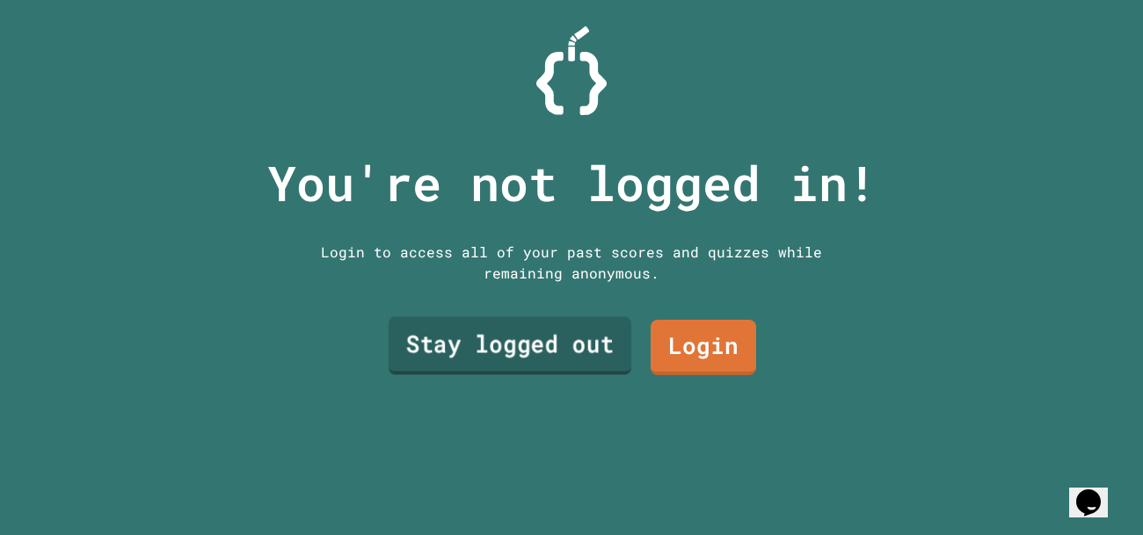
click at [599, 351] on link "Stay logged out" at bounding box center [510, 346] width 243 height 58
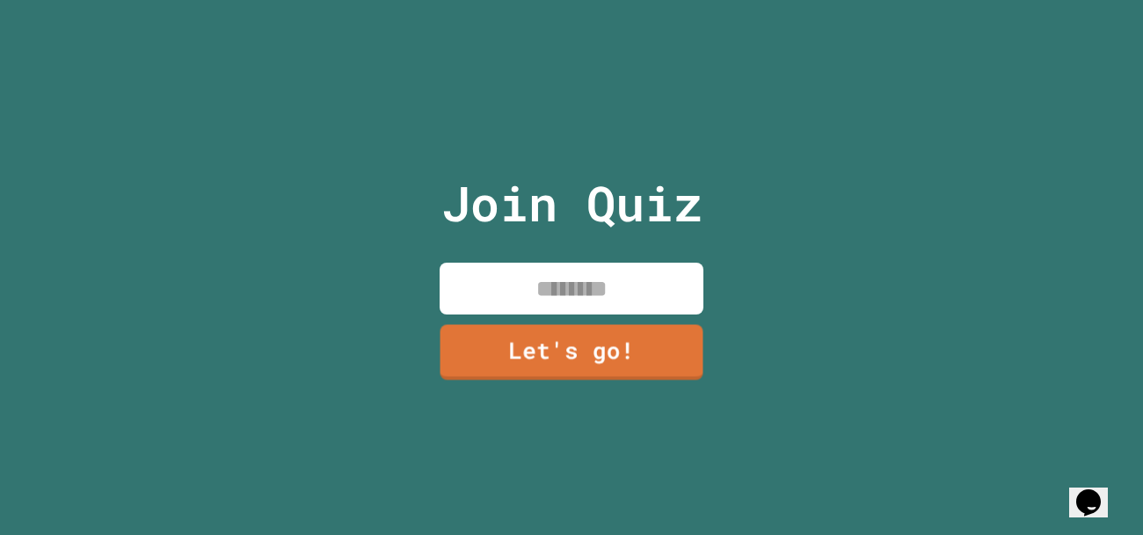
click at [535, 287] on input at bounding box center [572, 289] width 264 height 52
type input "*******"
click at [597, 326] on link "Let's go!" at bounding box center [572, 352] width 265 height 55
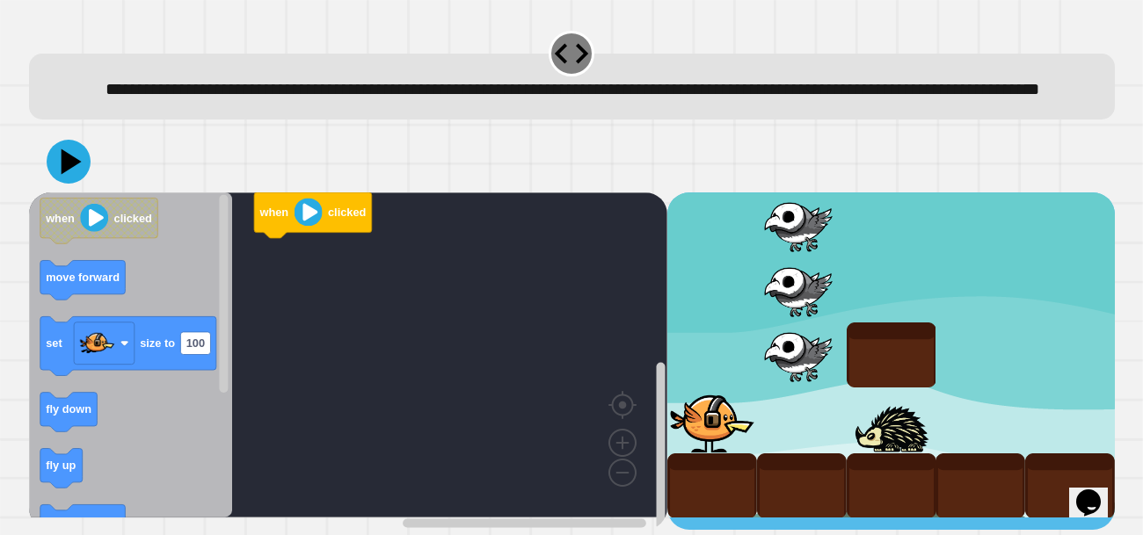
scroll to position [17, 0]
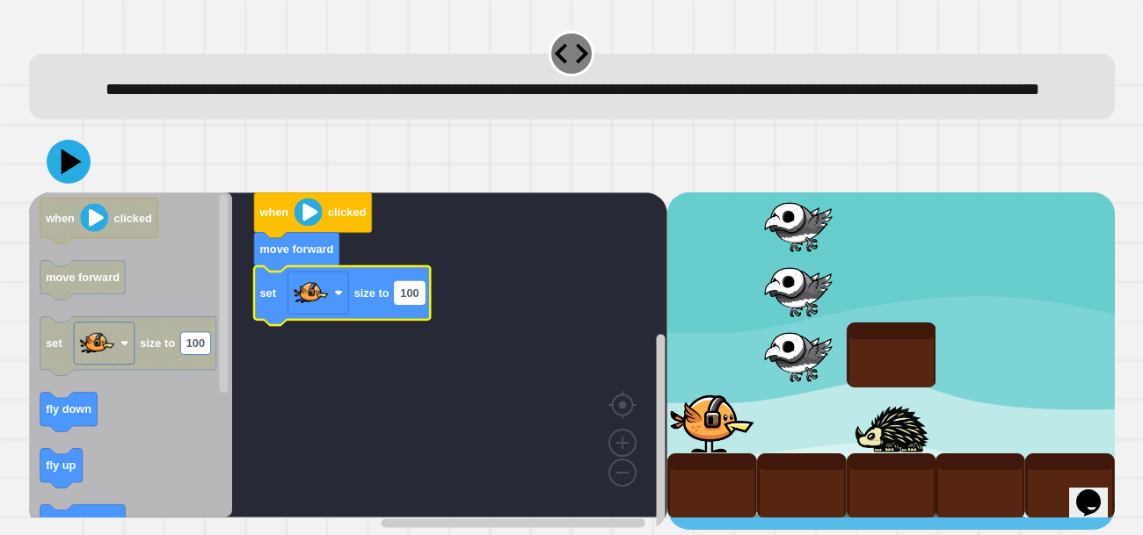
click at [403, 305] on rect "Blockly Workspace" at bounding box center [409, 293] width 30 height 23
type input "***"
click at [455, 389] on rect "Blockly Workspace" at bounding box center [348, 355] width 638 height 325
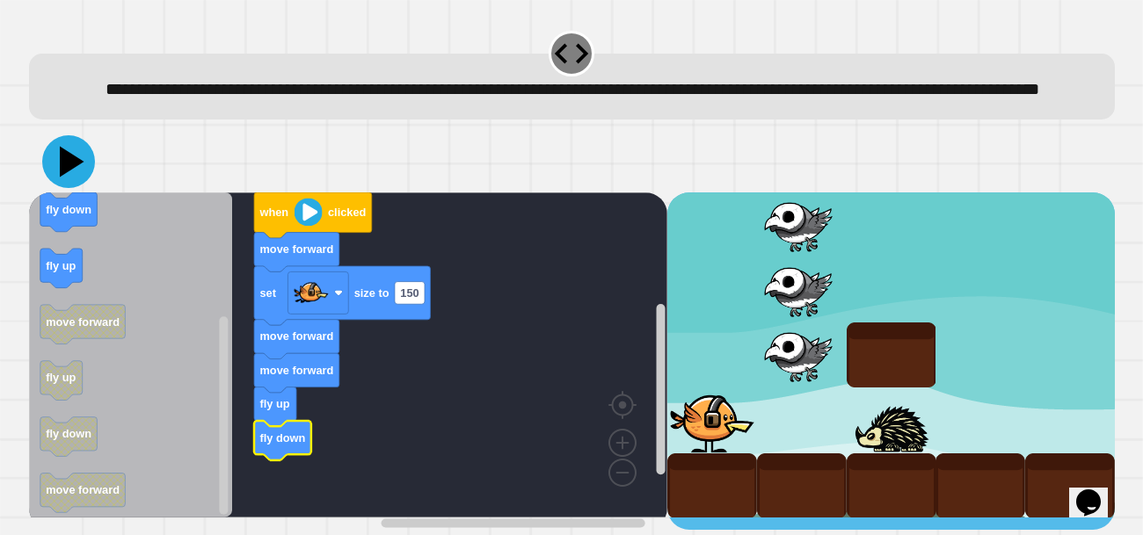
click at [69, 188] on icon at bounding box center [68, 161] width 53 height 53
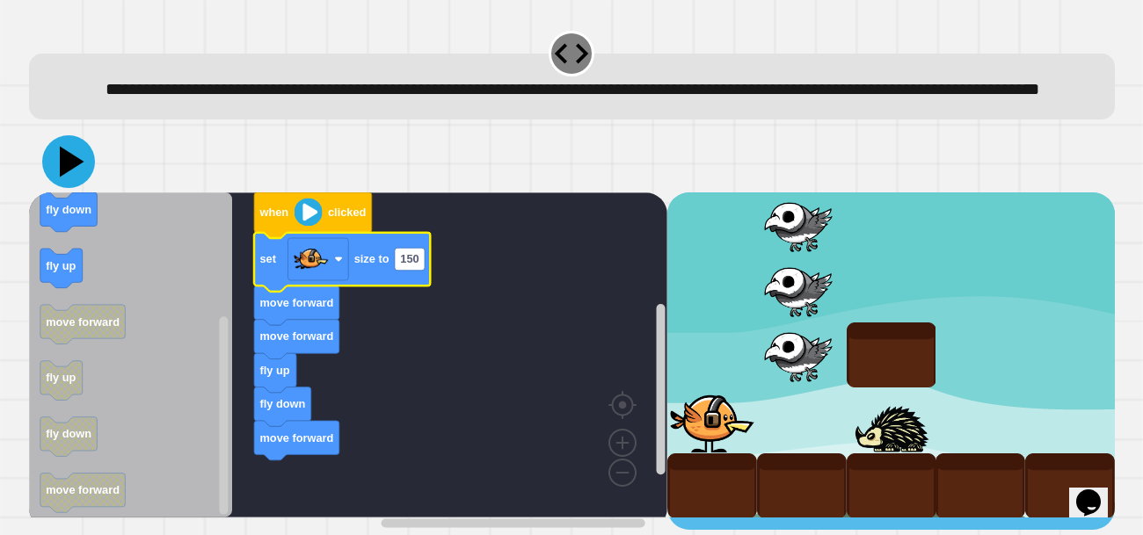
click at [86, 170] on icon at bounding box center [68, 161] width 53 height 53
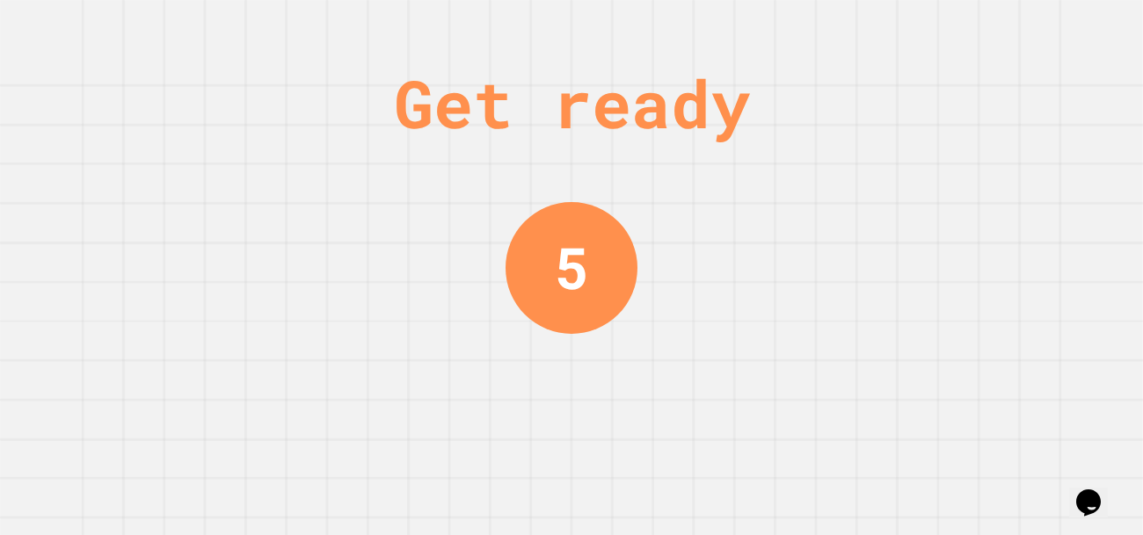
scroll to position [0, 0]
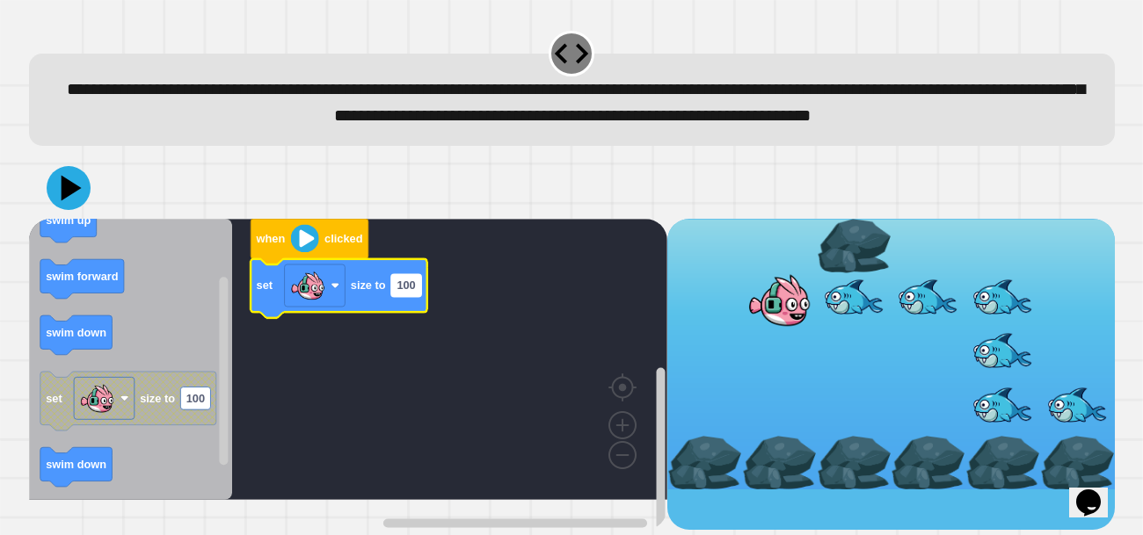
click at [414, 292] on text "100" at bounding box center [405, 285] width 18 height 13
type input "***"
click at [533, 425] on rect "Blockly Workspace" at bounding box center [348, 359] width 638 height 281
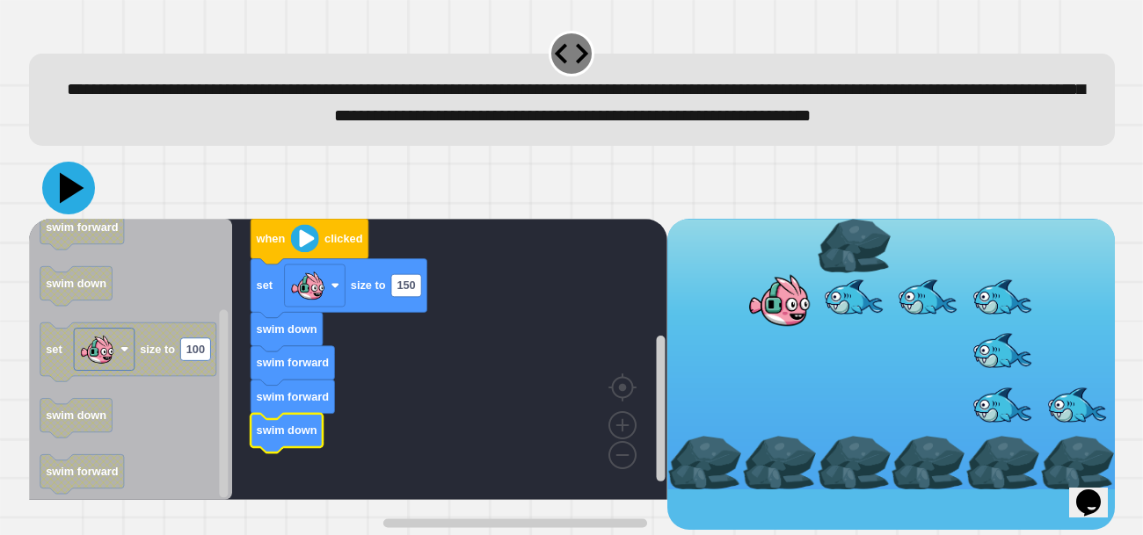
click at [79, 205] on icon at bounding box center [68, 188] width 53 height 53
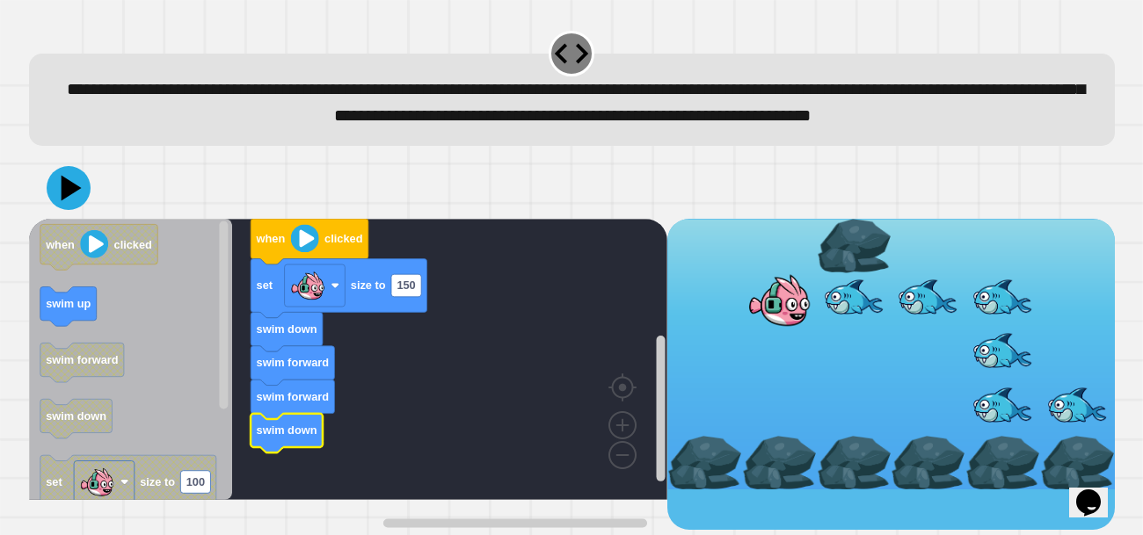
click at [98, 341] on icon "Blockly Workspace" at bounding box center [130, 359] width 203 height 281
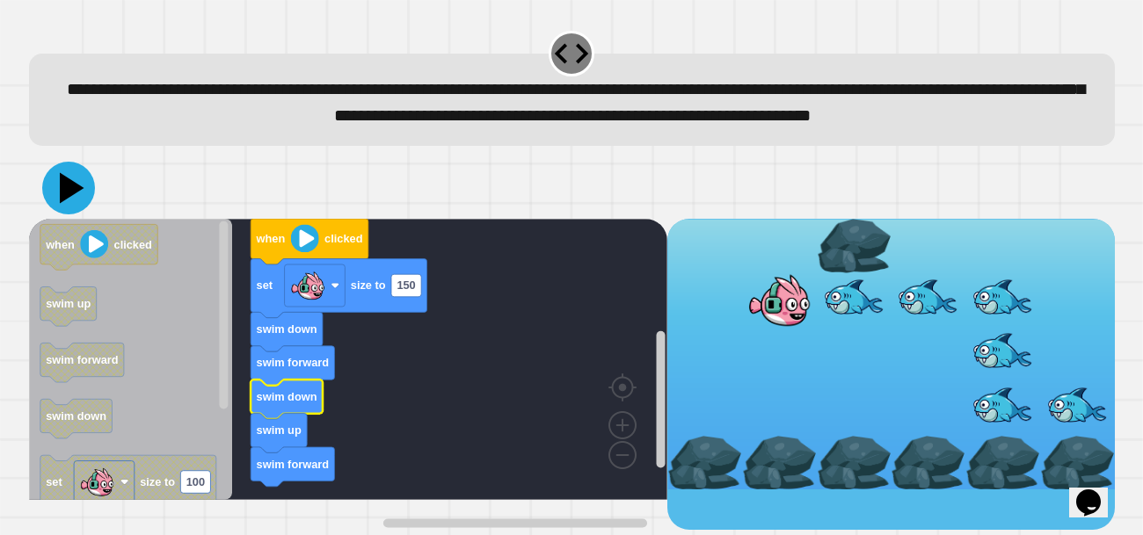
click at [76, 203] on icon at bounding box center [72, 187] width 25 height 31
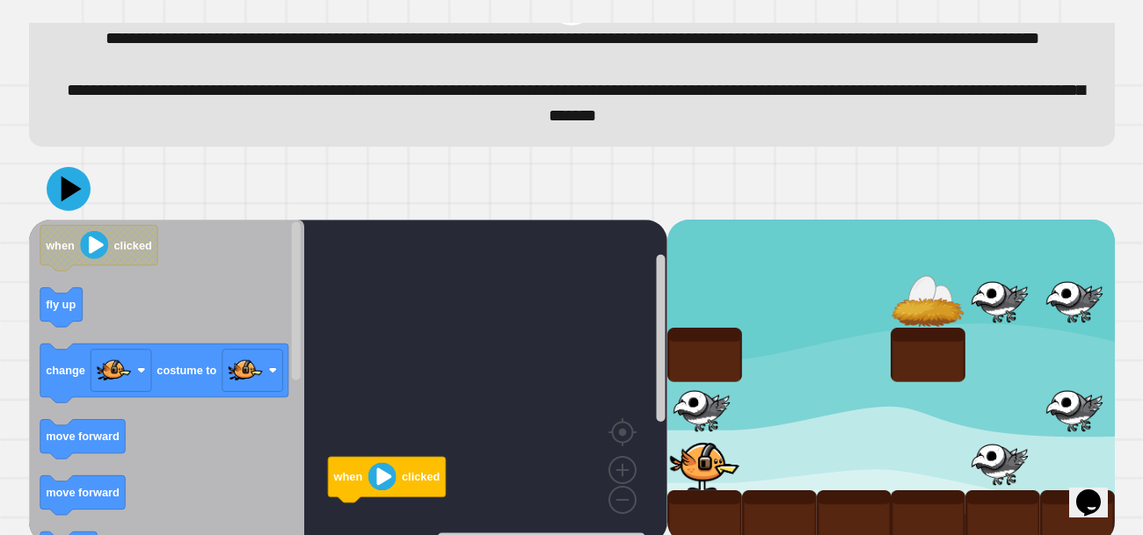
scroll to position [98, 0]
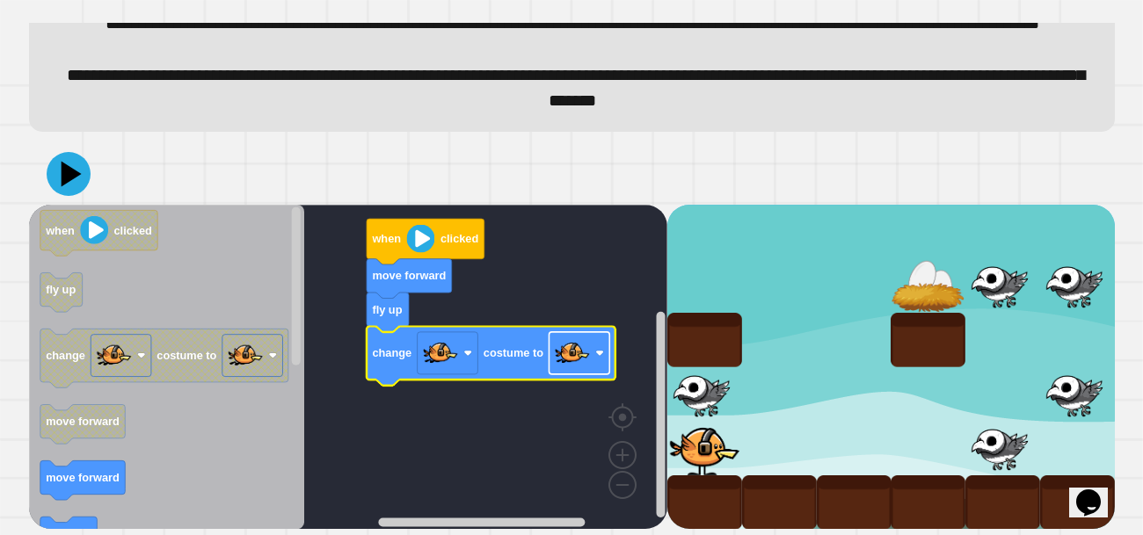
click at [569, 350] on image "Blockly Workspace" at bounding box center [571, 352] width 35 height 35
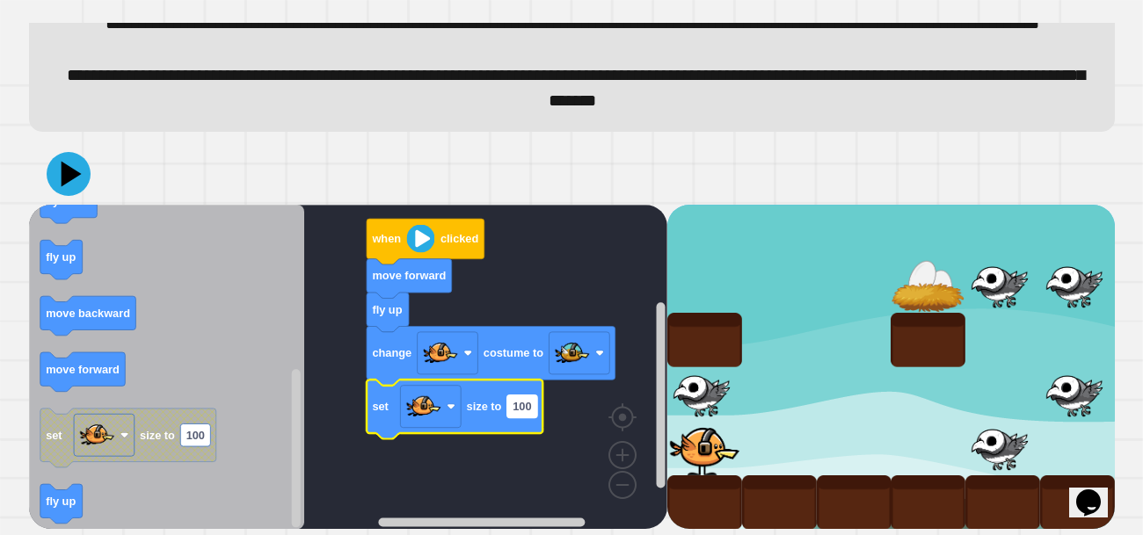
click at [529, 406] on text "100" at bounding box center [522, 406] width 18 height 13
type input "**"
click at [532, 422] on icon "Blockly Workspace" at bounding box center [451, 409] width 170 height 59
click at [381, 482] on rect "Blockly Workspace" at bounding box center [348, 367] width 638 height 325
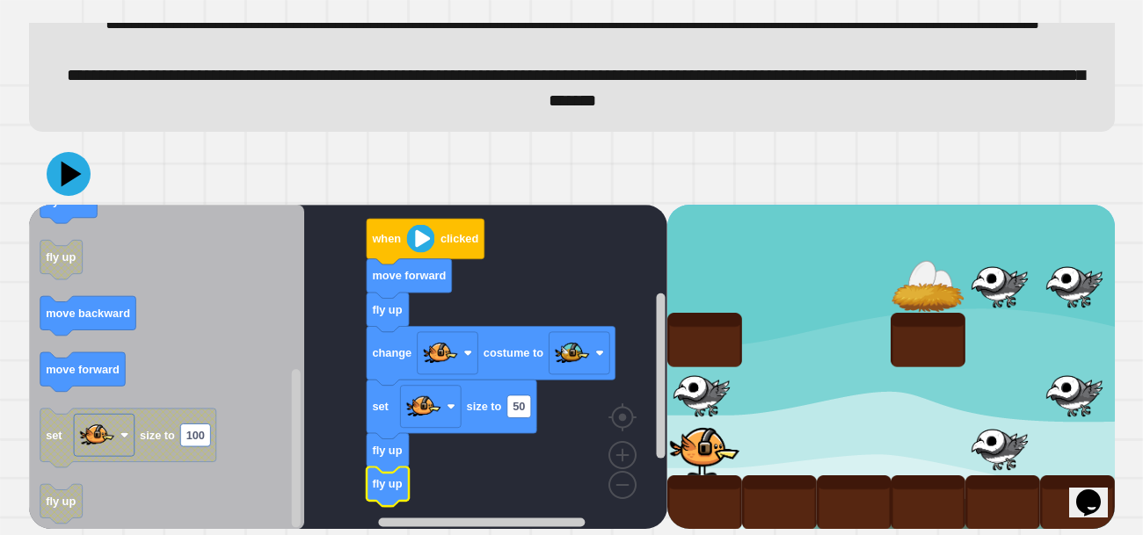
click at [76, 393] on icon "Blockly Workspace" at bounding box center [167, 367] width 276 height 325
click at [74, 394] on icon "Blockly Workspace" at bounding box center [167, 367] width 276 height 325
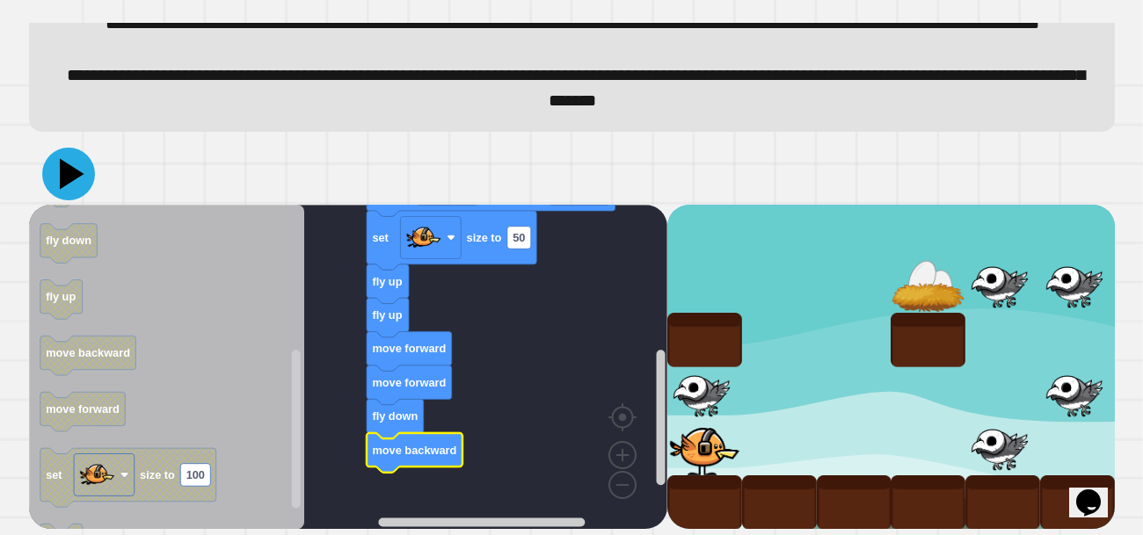
click at [86, 174] on icon at bounding box center [68, 174] width 53 height 53
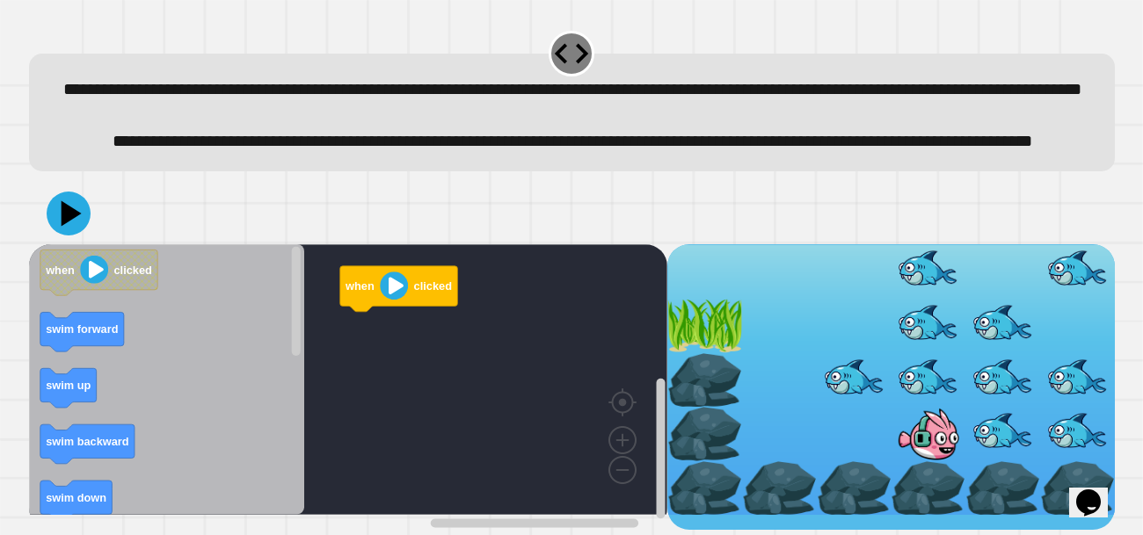
scroll to position [43, 0]
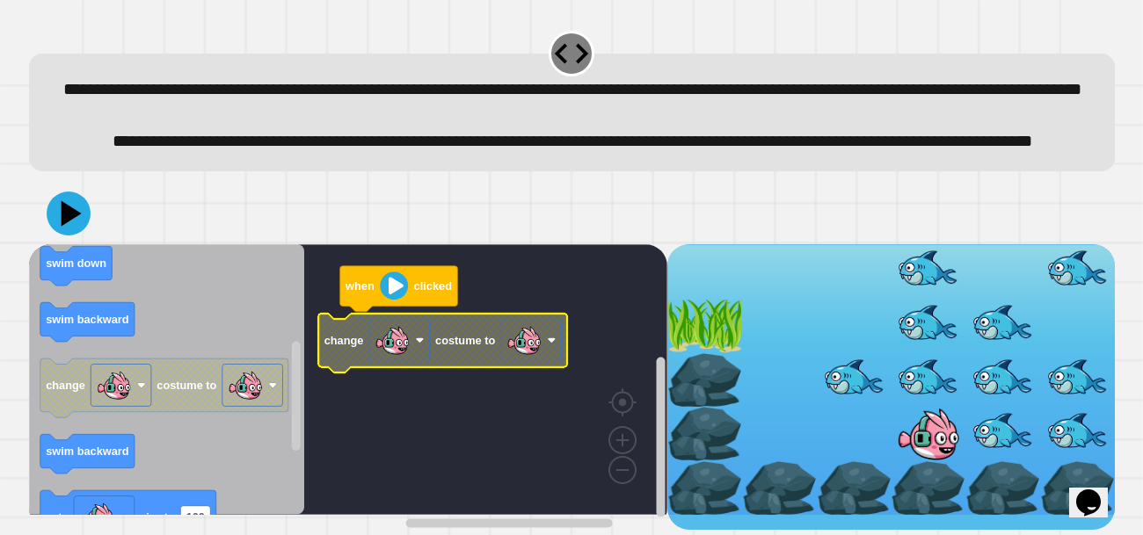
click at [539, 351] on image "Blockly Workspace" at bounding box center [523, 340] width 35 height 35
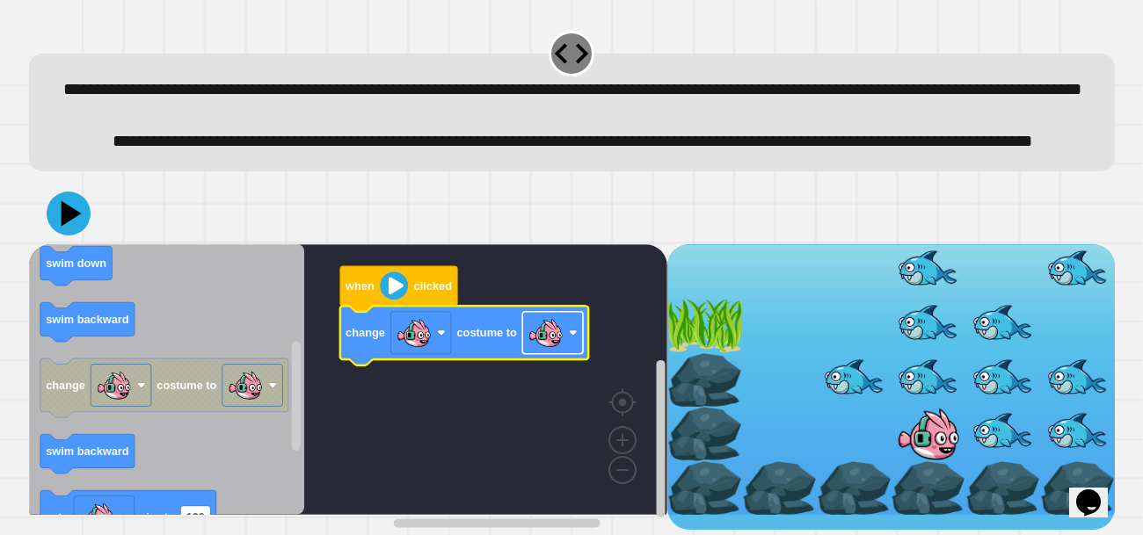
click at [536, 351] on image "Blockly Workspace" at bounding box center [544, 333] width 35 height 35
click at [560, 351] on image "Blockly Workspace" at bounding box center [544, 333] width 35 height 35
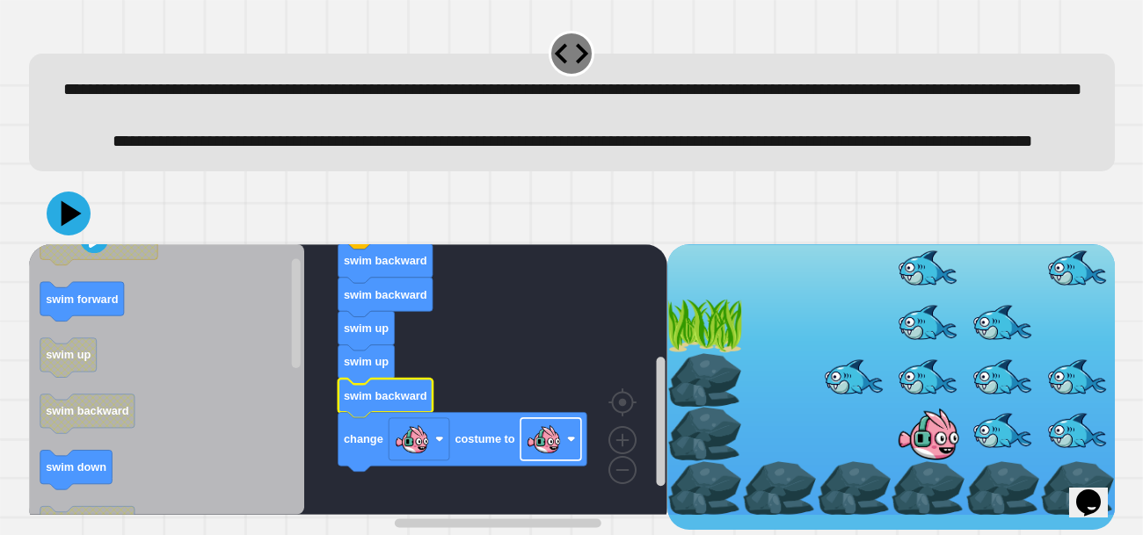
click at [542, 445] on image "Blockly Workspace" at bounding box center [543, 439] width 35 height 35
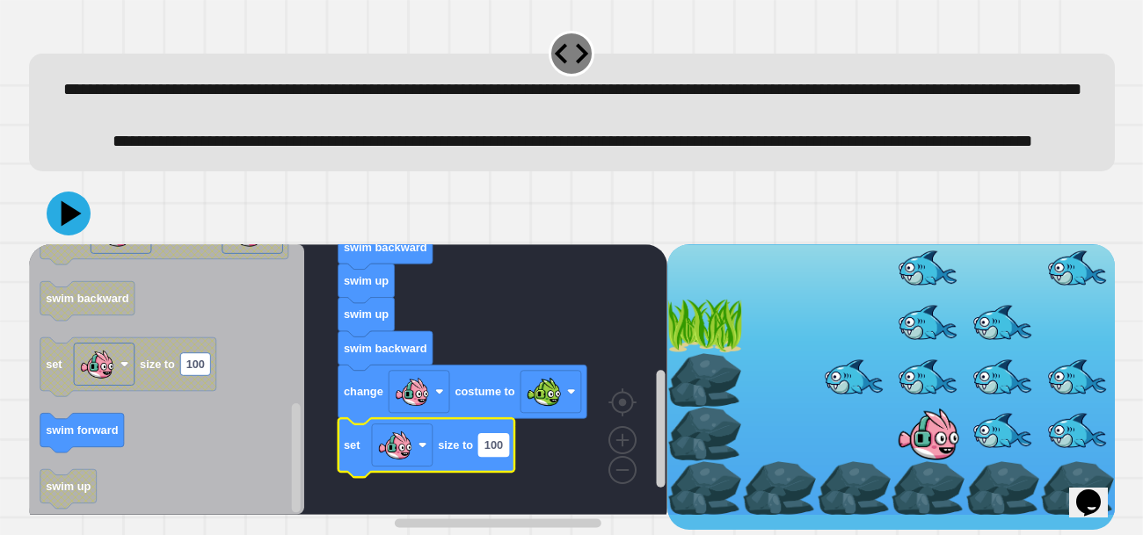
click at [504, 457] on rect "Blockly Workspace" at bounding box center [493, 445] width 30 height 23
type input "**"
click at [525, 473] on rect "Blockly Workspace" at bounding box center [348, 379] width 638 height 271
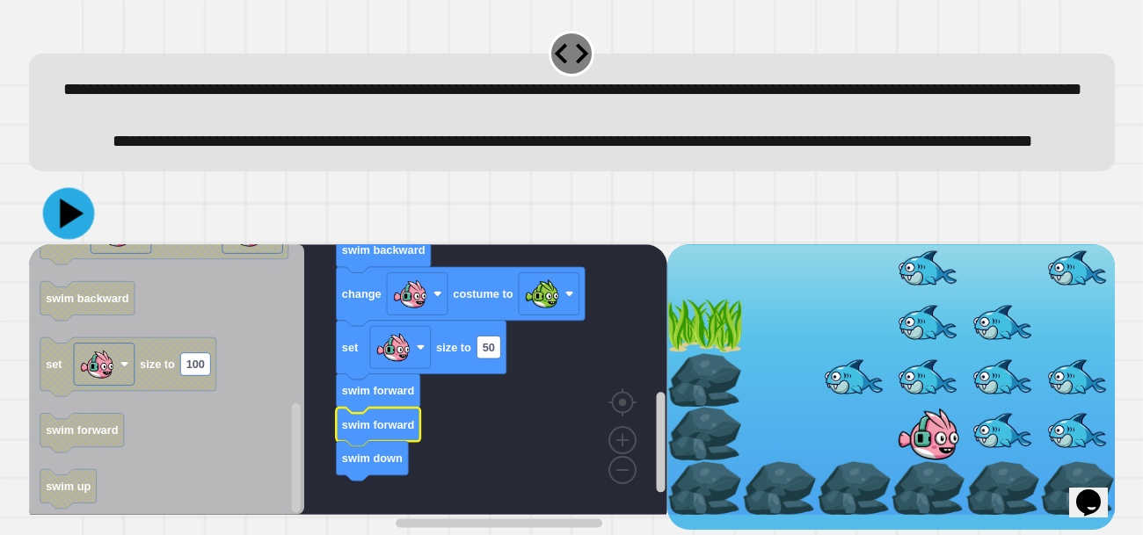
click at [73, 239] on icon at bounding box center [68, 214] width 52 height 52
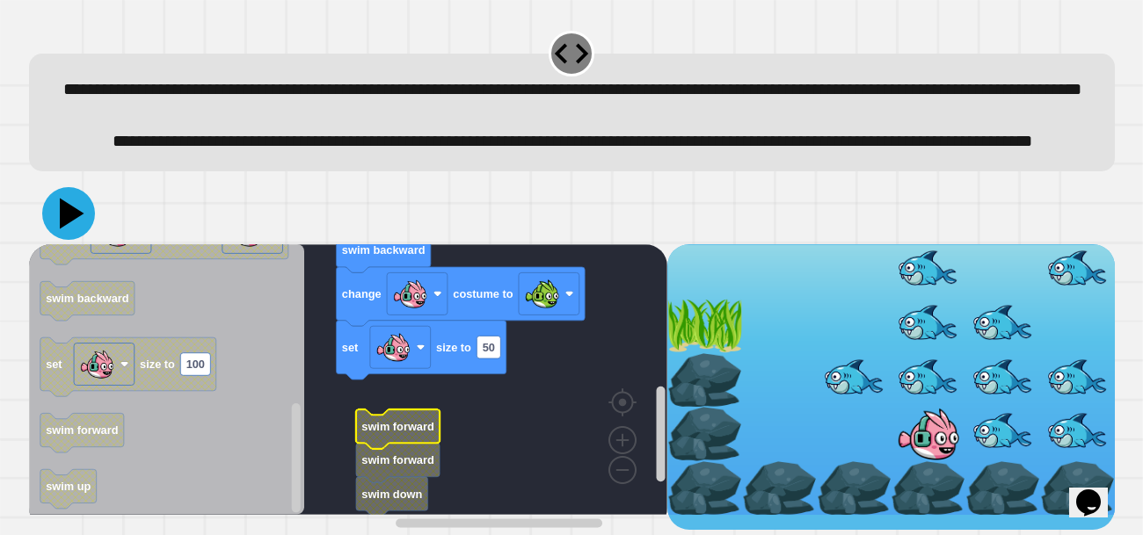
click at [61, 220] on icon at bounding box center [72, 214] width 25 height 31
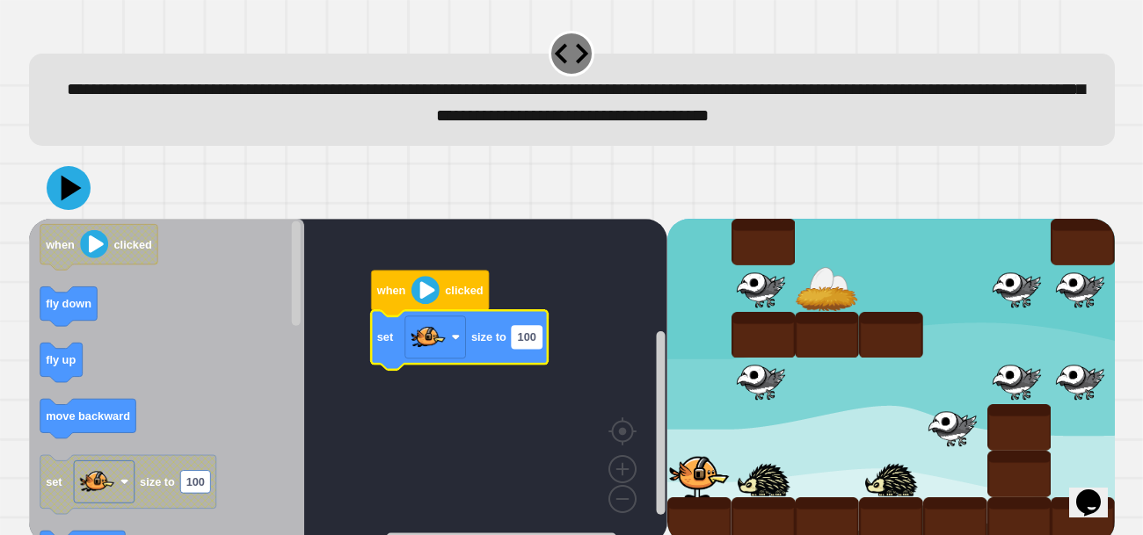
click at [527, 349] on rect "Blockly Workspace" at bounding box center [527, 337] width 30 height 23
type input "**"
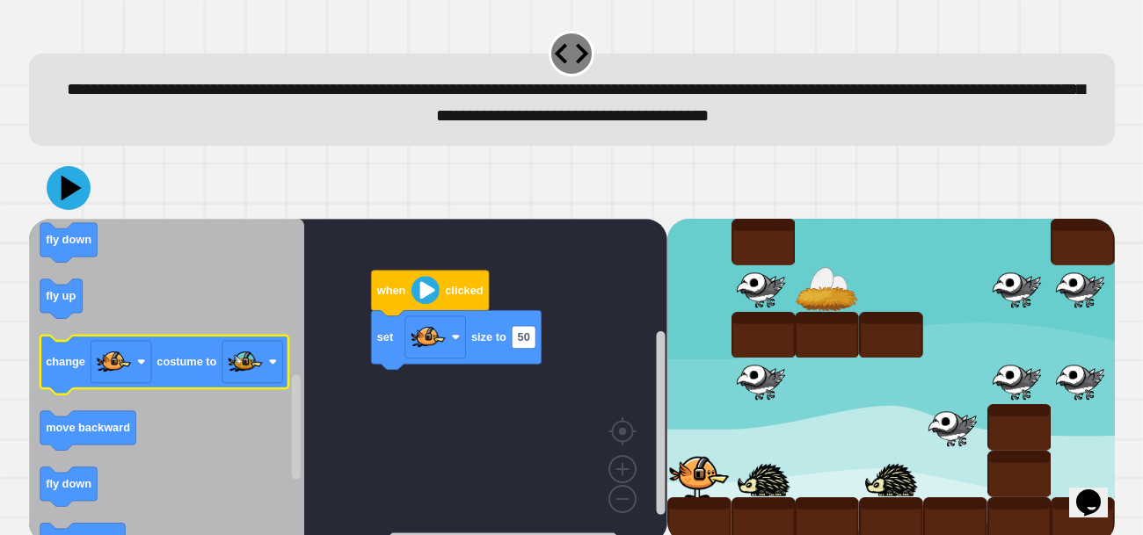
click at [173, 366] on text "costume to" at bounding box center [186, 362] width 60 height 13
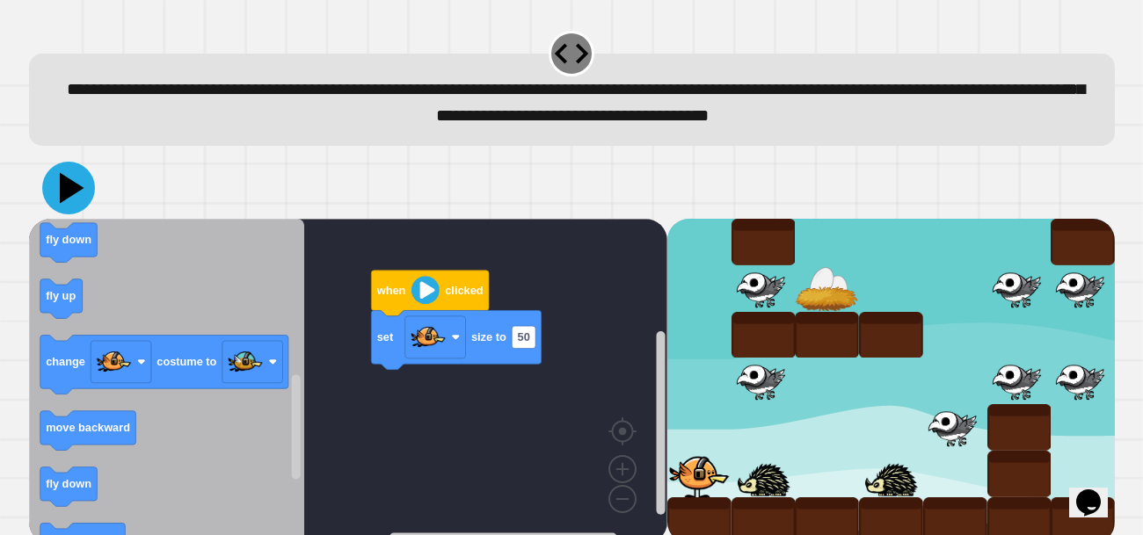
click at [55, 185] on icon at bounding box center [68, 188] width 53 height 53
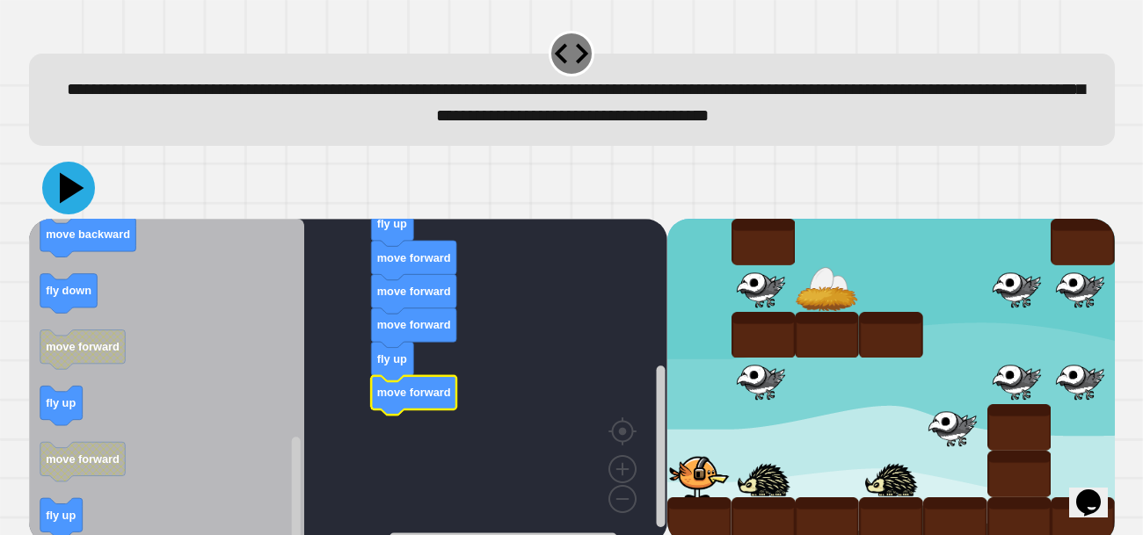
click at [64, 195] on icon at bounding box center [72, 187] width 25 height 31
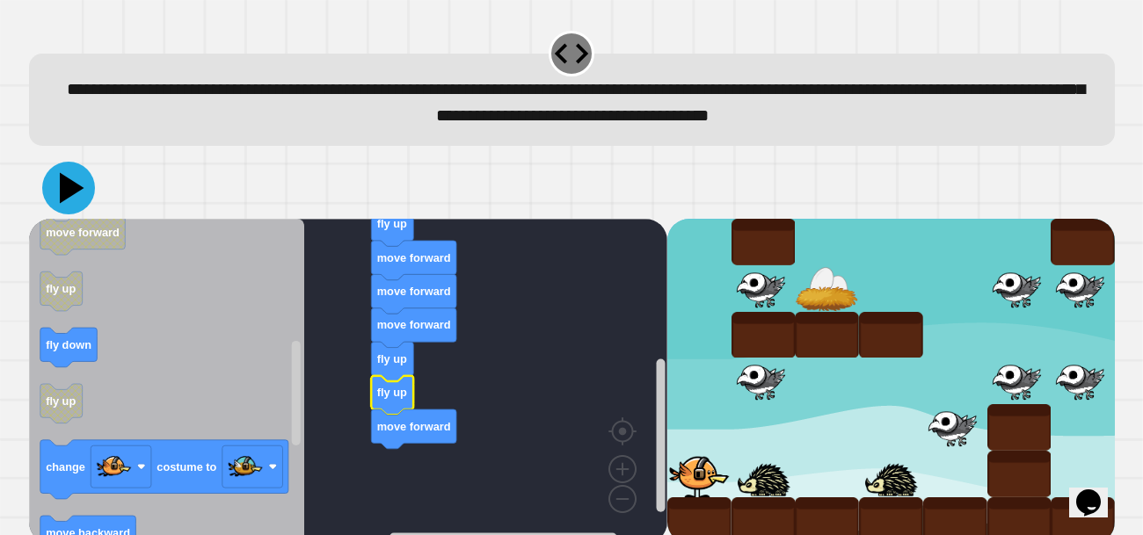
click at [69, 183] on icon at bounding box center [68, 188] width 53 height 53
click at [65, 189] on icon at bounding box center [72, 187] width 25 height 31
click at [491, 320] on rect "Blockly Workspace" at bounding box center [348, 381] width 638 height 325
